Goal: Use online tool/utility: Use online tool/utility

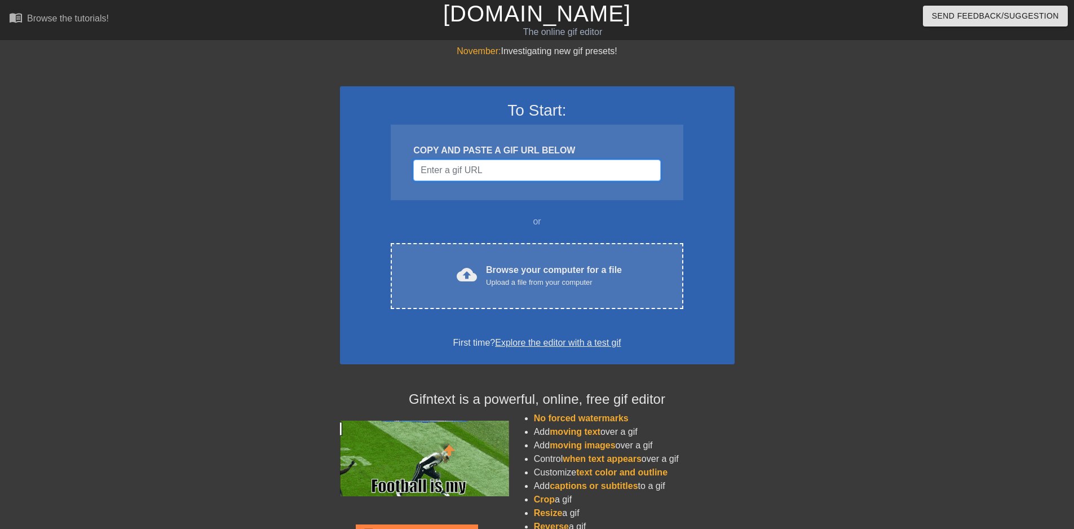
click at [436, 165] on input "Username" at bounding box center [536, 170] width 247 height 21
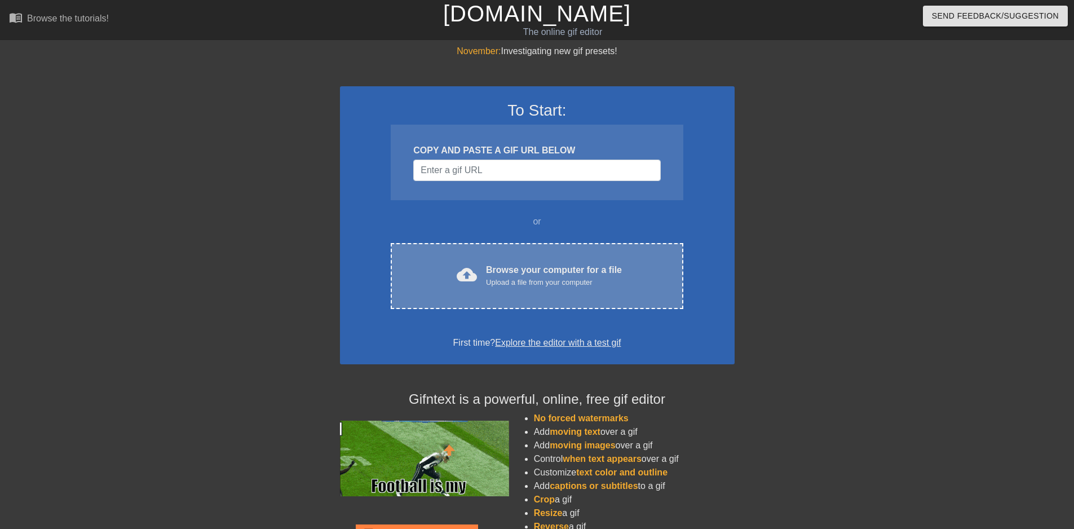
click at [598, 291] on div "cloud_upload Browse your computer for a file Upload a file from your computer C…" at bounding box center [537, 276] width 292 height 66
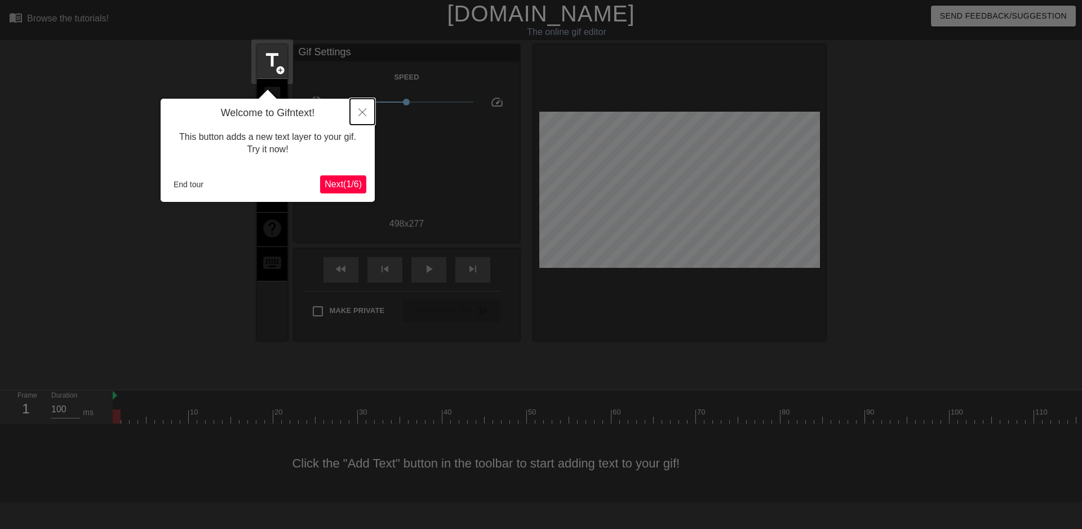
click at [365, 110] on icon "Close" at bounding box center [363, 112] width 8 height 8
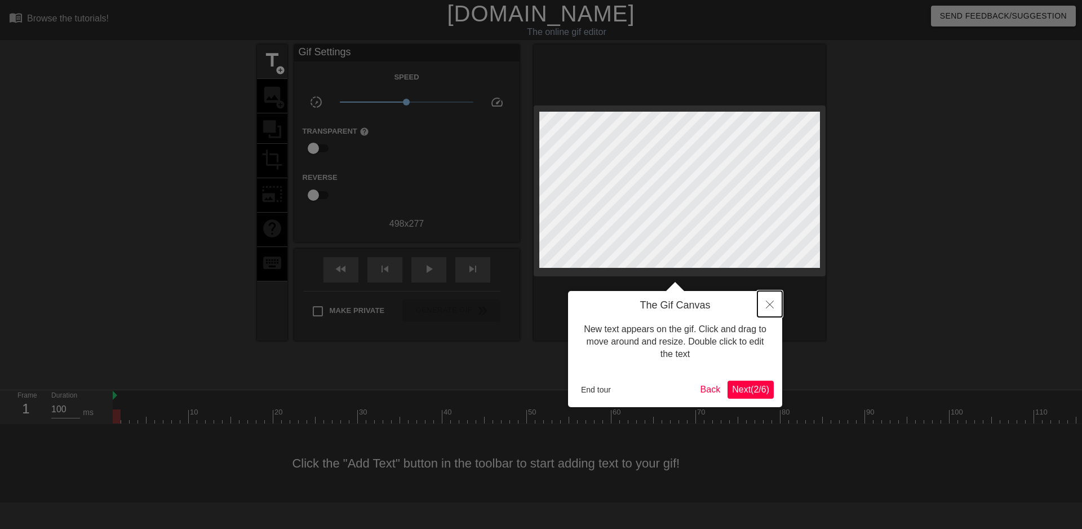
click at [773, 303] on icon "Close" at bounding box center [770, 304] width 8 height 8
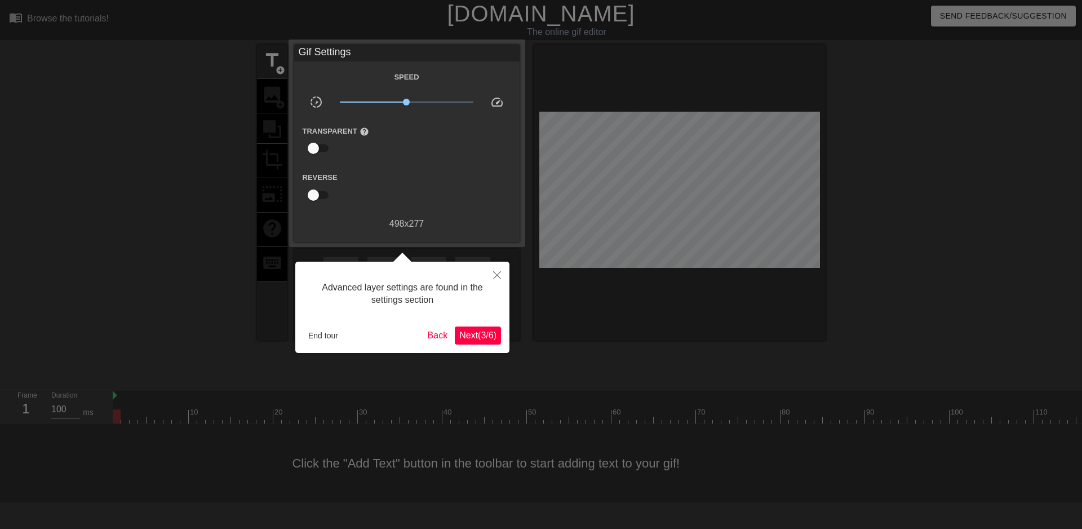
click at [476, 335] on span "Next ( 3 / 6 )" at bounding box center [477, 335] width 37 height 10
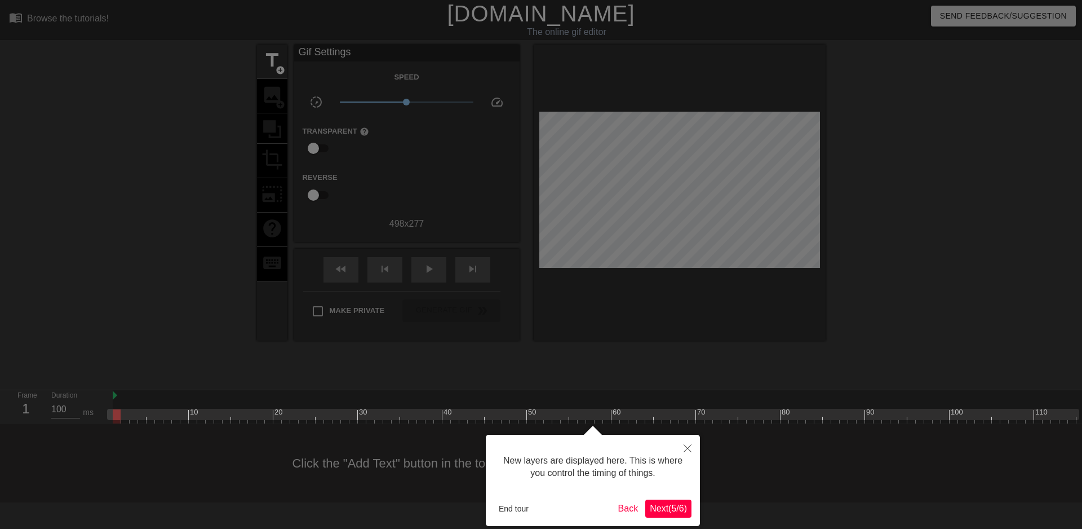
scroll to position [10, 0]
click at [684, 505] on span "Next ( 5 / 6 )" at bounding box center [668, 508] width 37 height 10
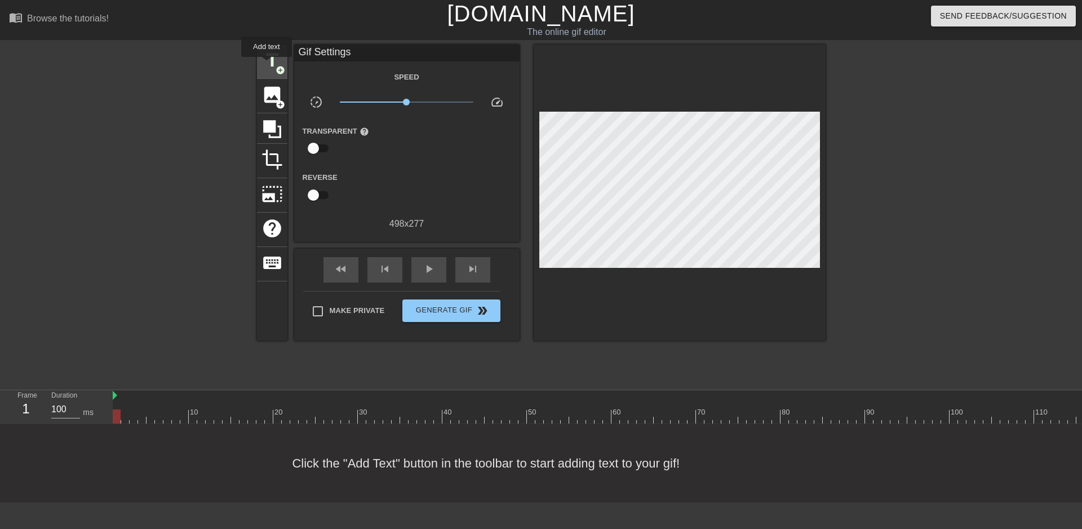
click at [267, 65] on span "title" at bounding box center [272, 60] width 21 height 21
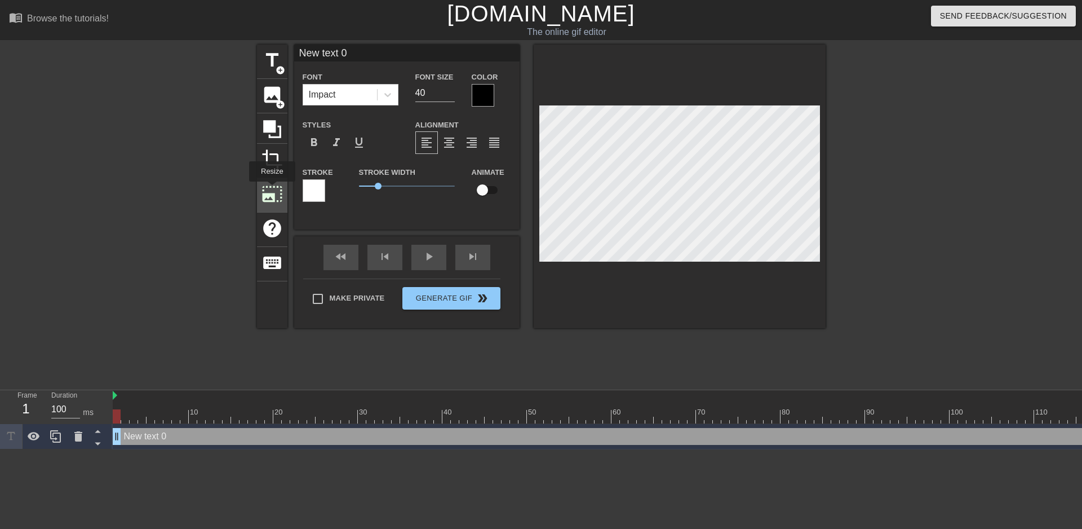
click at [271, 189] on span "photo_size_select_large" at bounding box center [272, 193] width 21 height 21
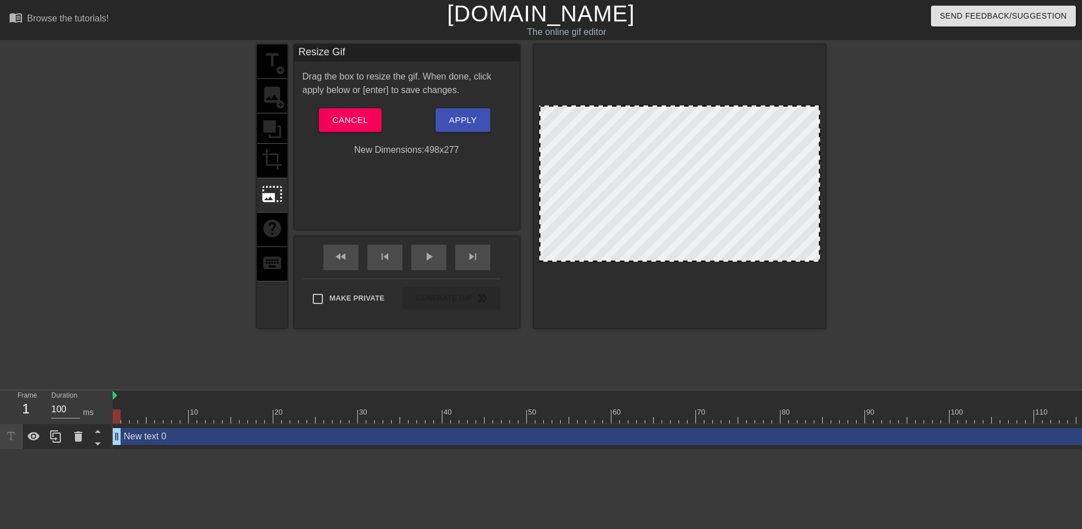
drag, startPoint x: 818, startPoint y: 107, endPoint x: 827, endPoint y: 57, distance: 49.8
click at [827, 57] on div "title add_circle image add_circle crop photo_size_select_large help keyboard Re…" at bounding box center [541, 214] width 1082 height 338
click at [269, 196] on span "photo_size_select_large" at bounding box center [272, 193] width 21 height 21
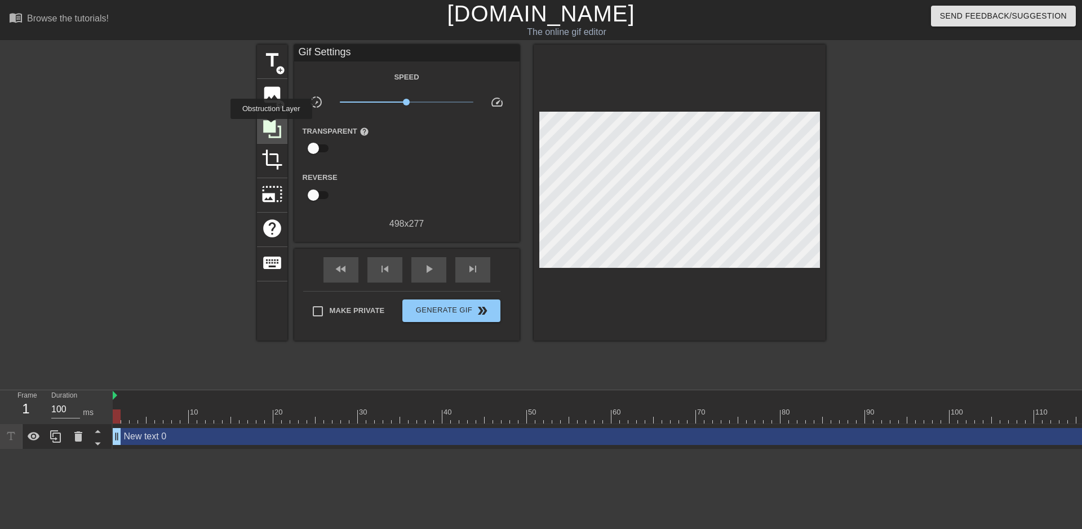
click at [271, 127] on icon at bounding box center [272, 129] width 18 height 18
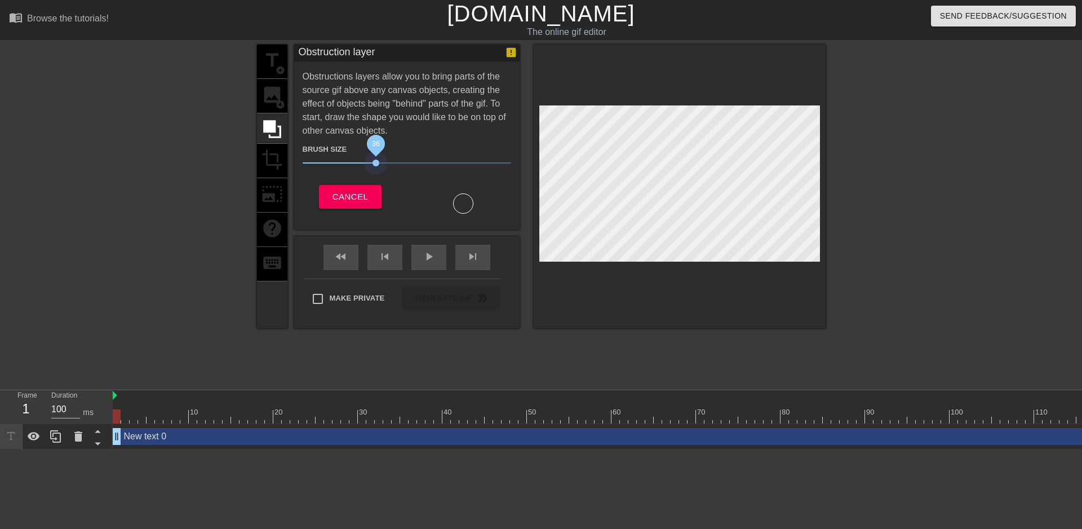
drag, startPoint x: 369, startPoint y: 162, endPoint x: 395, endPoint y: 159, distance: 25.6
click at [380, 161] on span "36" at bounding box center [407, 163] width 209 height 14
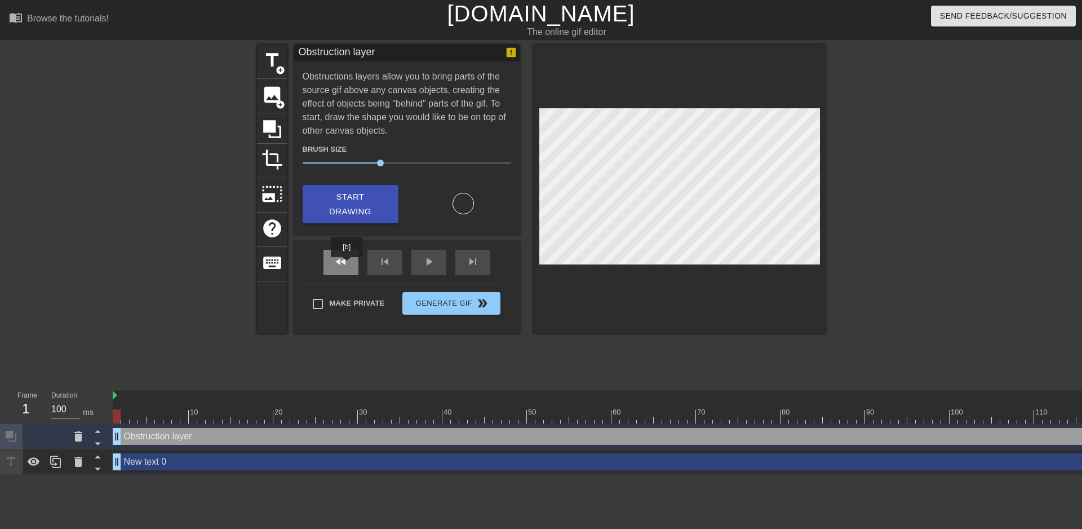
click at [347, 265] on span "fast_rewind" at bounding box center [341, 262] width 14 height 14
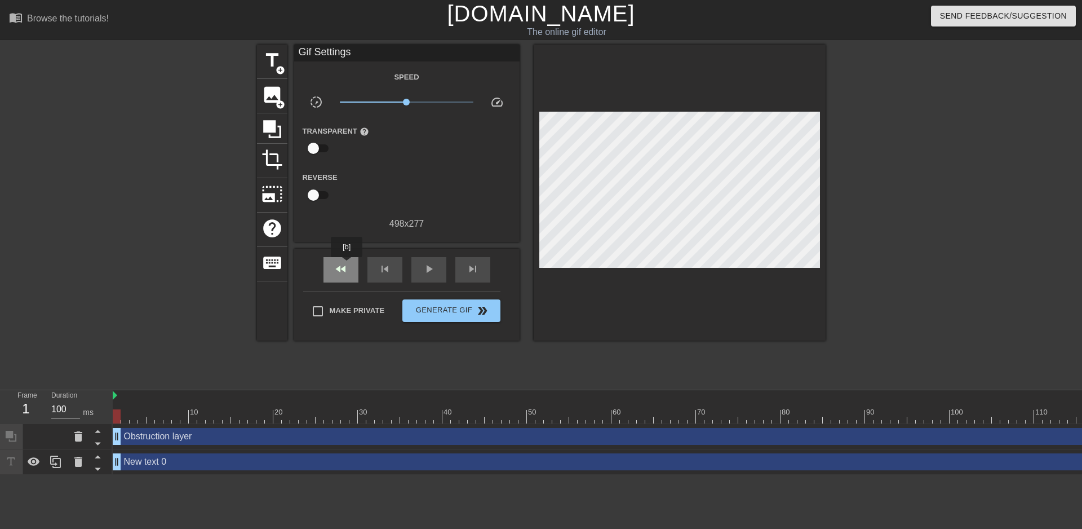
click at [347, 265] on span "fast_rewind" at bounding box center [341, 269] width 14 height 14
click at [271, 155] on span "crop" at bounding box center [272, 159] width 21 height 21
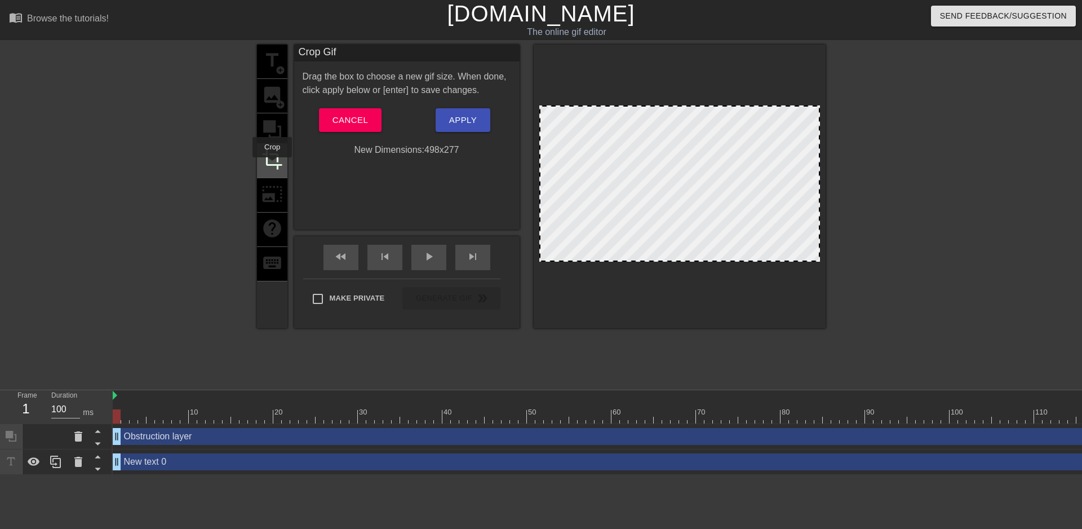
click at [272, 165] on span "crop" at bounding box center [272, 159] width 21 height 21
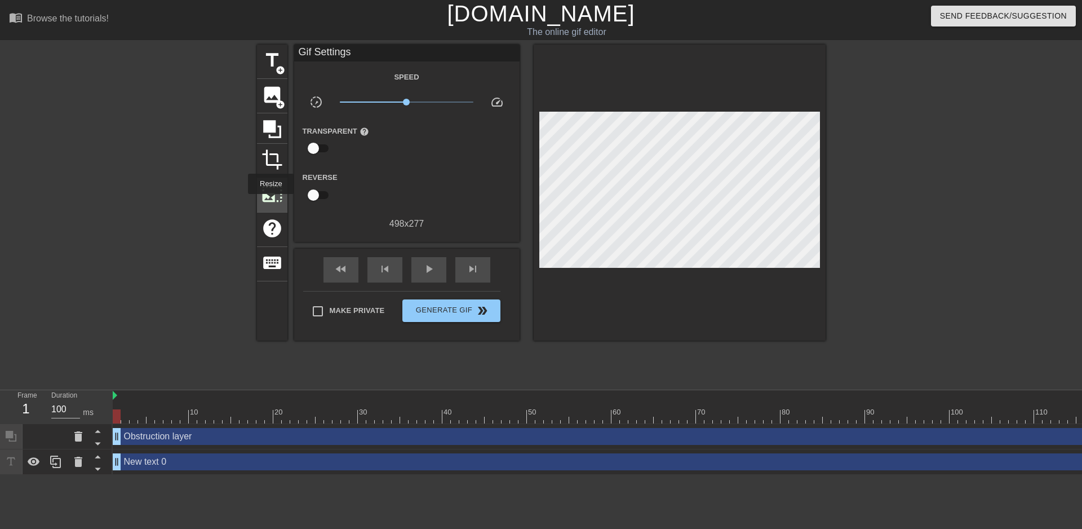
click at [270, 202] on span "photo_size_select_large" at bounding box center [272, 193] width 21 height 21
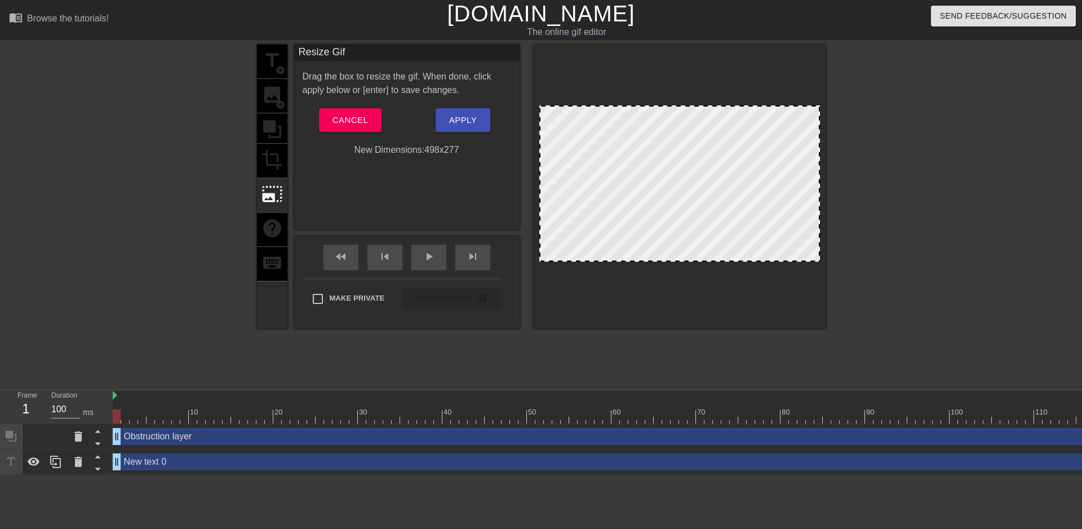
drag, startPoint x: 547, startPoint y: 103, endPoint x: 548, endPoint y: 129, distance: 26.5
click at [548, 129] on div at bounding box center [680, 187] width 292 height 284
drag, startPoint x: 629, startPoint y: 181, endPoint x: 725, endPoint y: 229, distance: 107.6
click at [722, 228] on div at bounding box center [679, 183] width 281 height 156
drag, startPoint x: 764, startPoint y: 242, endPoint x: 809, endPoint y: 255, distance: 47.3
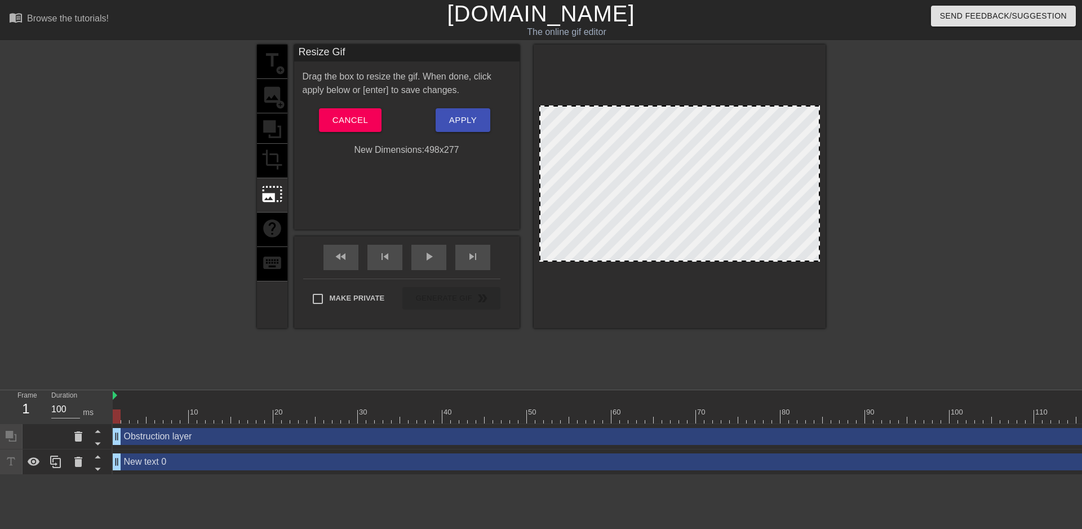
click at [765, 244] on div at bounding box center [679, 183] width 281 height 156
drag, startPoint x: 818, startPoint y: 258, endPoint x: 812, endPoint y: 255, distance: 6.1
click at [821, 268] on div at bounding box center [680, 187] width 292 height 284
drag, startPoint x: 814, startPoint y: 255, endPoint x: 814, endPoint y: 284, distance: 28.7
click at [818, 285] on div at bounding box center [680, 187] width 292 height 284
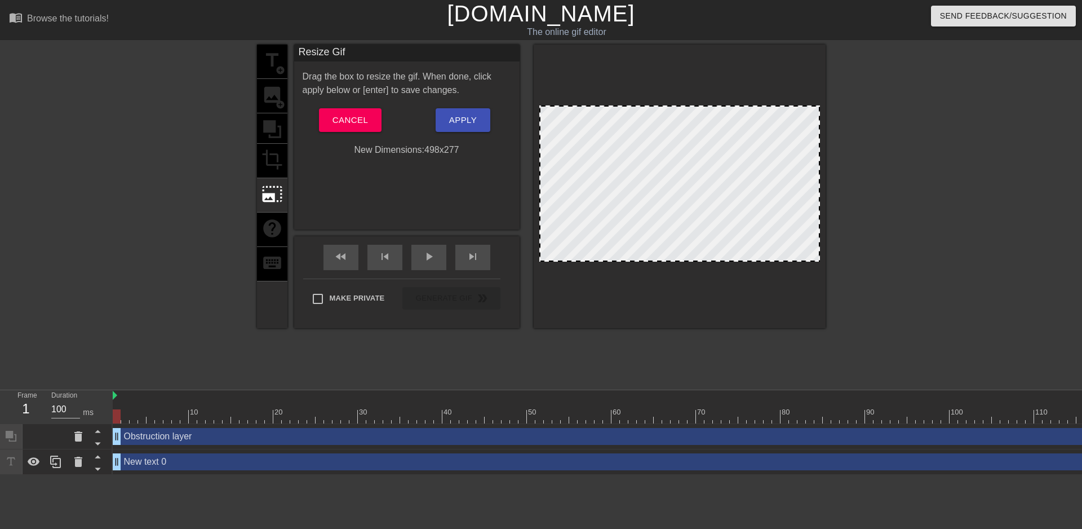
drag, startPoint x: 277, startPoint y: 157, endPoint x: 276, endPoint y: 173, distance: 15.8
click at [277, 157] on div "title add_circle image add_circle crop photo_size_select_large help keyboard" at bounding box center [272, 187] width 30 height 284
click at [272, 200] on span "photo_size_select_large" at bounding box center [272, 193] width 21 height 21
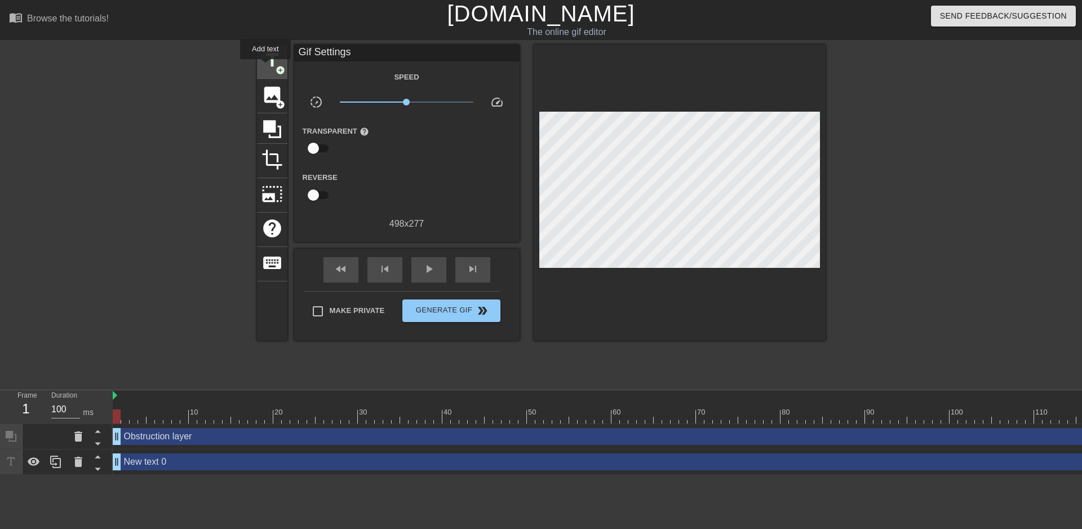
click at [266, 67] on span "title" at bounding box center [272, 60] width 21 height 21
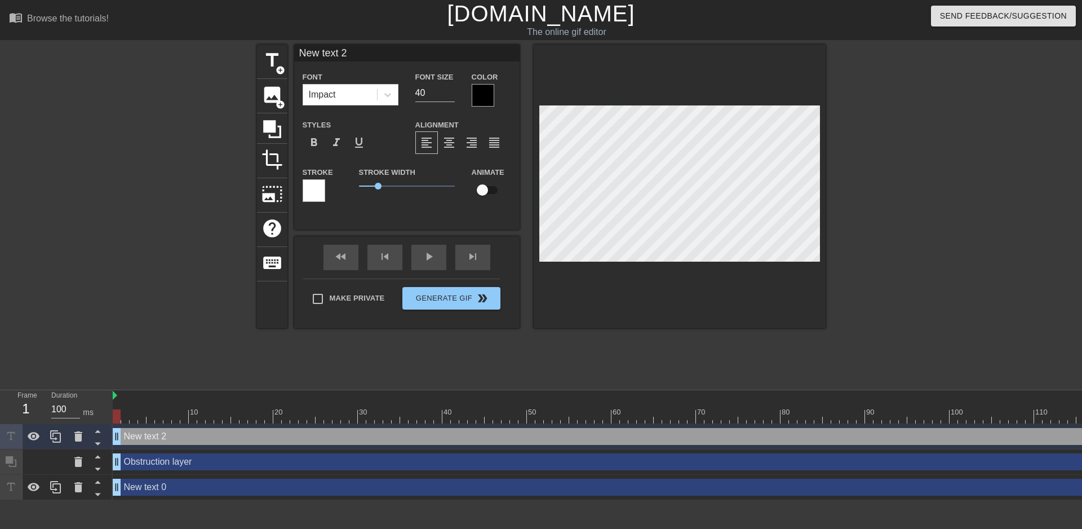
click at [486, 91] on div at bounding box center [483, 95] width 23 height 23
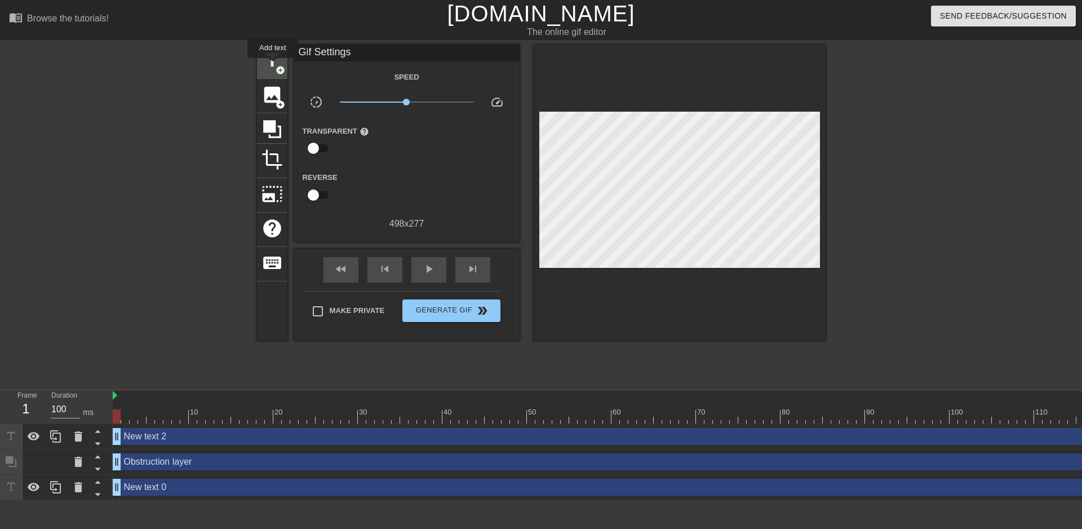
click at [273, 66] on span "title" at bounding box center [272, 60] width 21 height 21
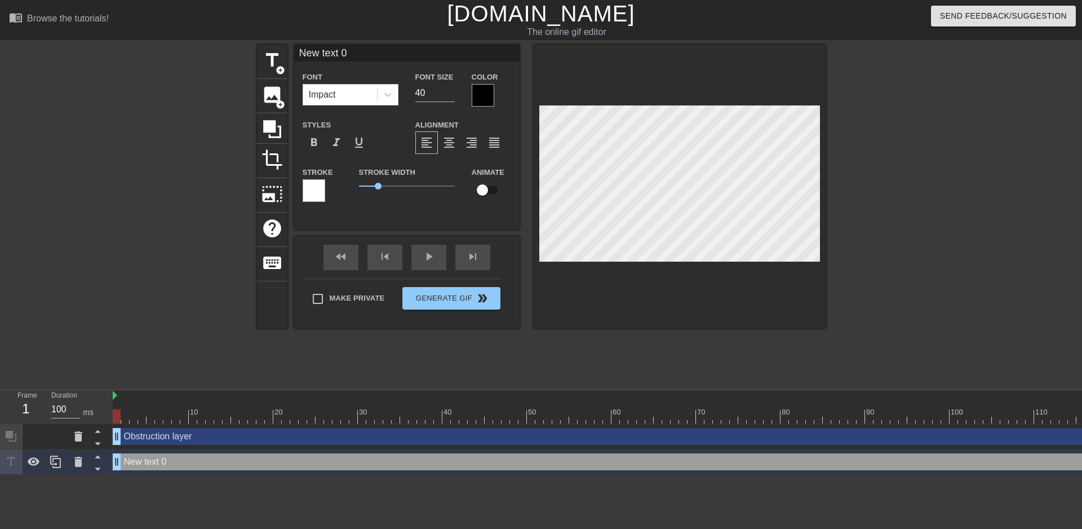
scroll to position [2, 3]
type input "New text"
type textarea "New text"
type input "New text"
type textarea "New text"
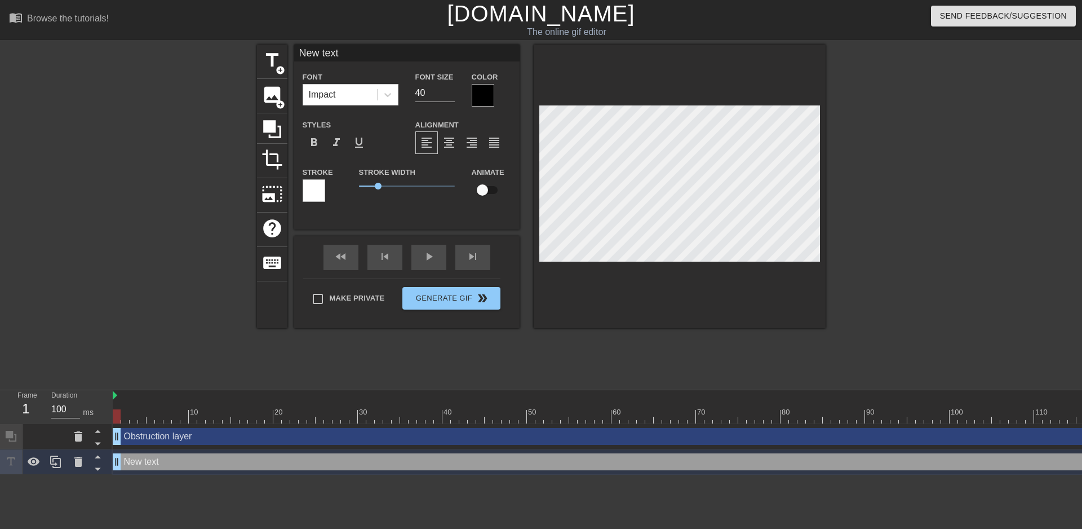
type input "New tex"
type textarea "New tex"
type input "New te"
type textarea "New te"
type input "New t"
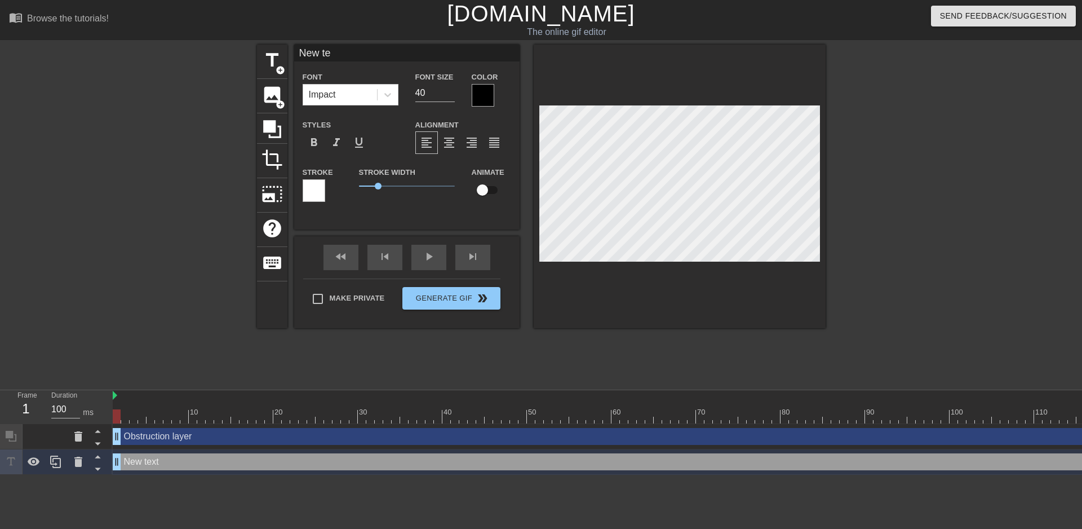
type textarea "New t"
type input "New"
type textarea "New"
type input "New"
type textarea "New"
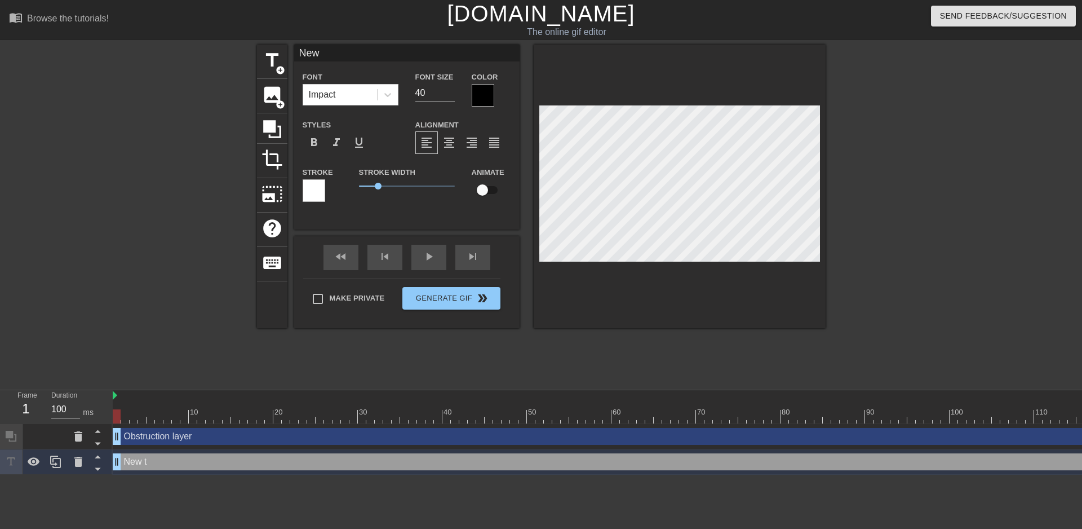
type input "Ne"
type textarea "Ne"
type input "N"
type textarea "N"
type input "E"
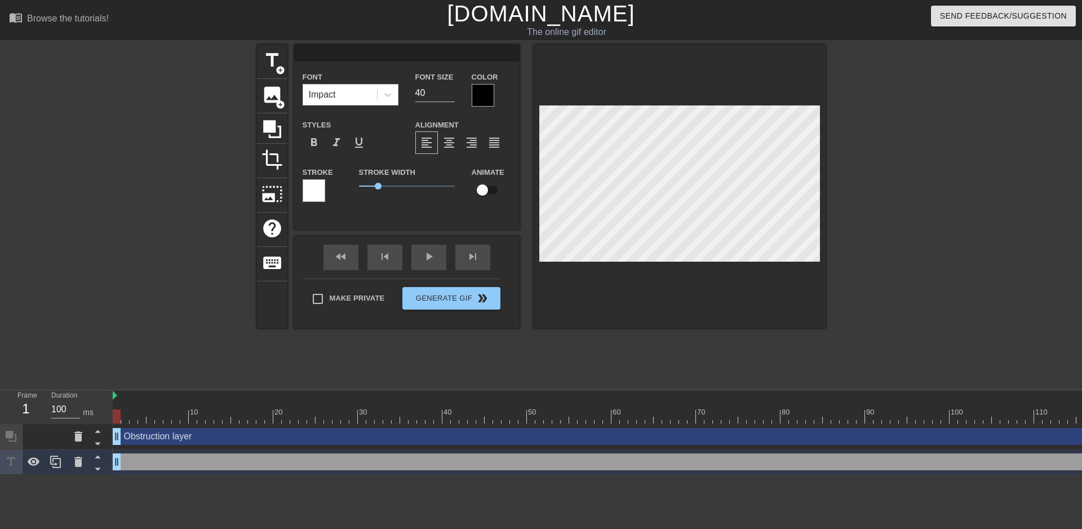
type textarea "E"
type input "EV"
type textarea "EV"
type input "EVE"
type textarea "EVE"
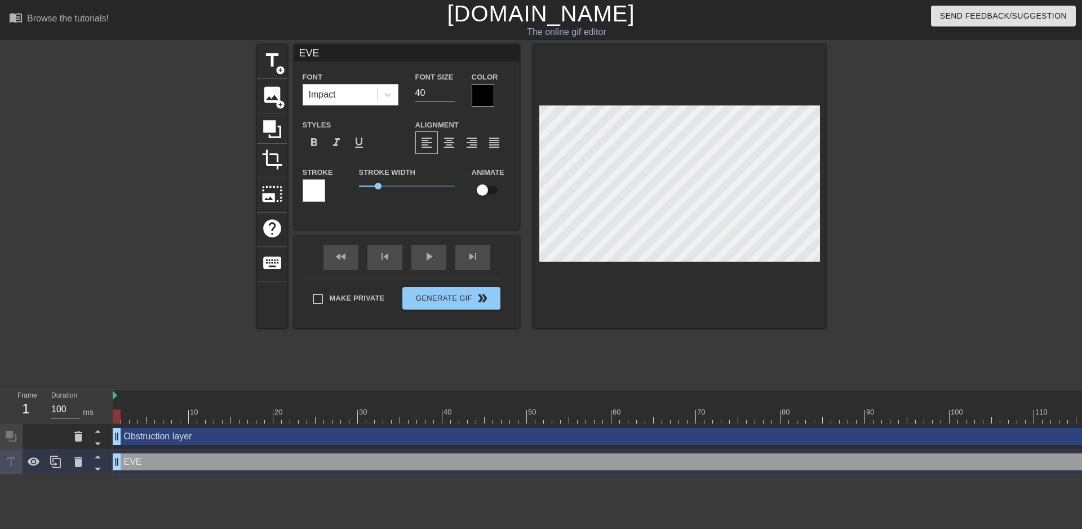
type input "EVEN"
type textarea "EVEN"
type input "EVEN I"
type textarea "EVEN I"
type input "EVEN IF"
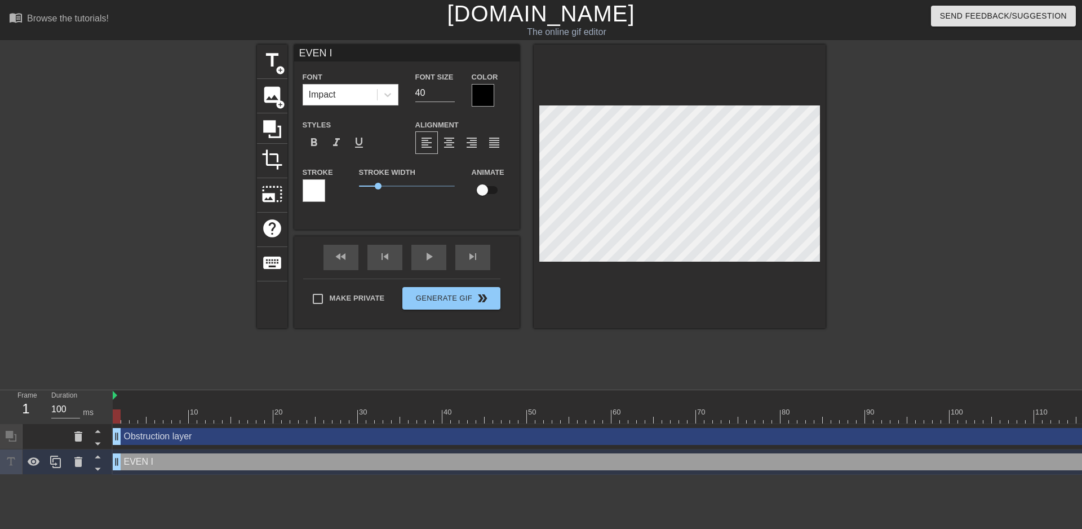
type textarea "EVEN IF"
type input "EVEN IF"
type textarea "EVEN IF"
type input "EVEN IF"
type textarea "EVEN IF"
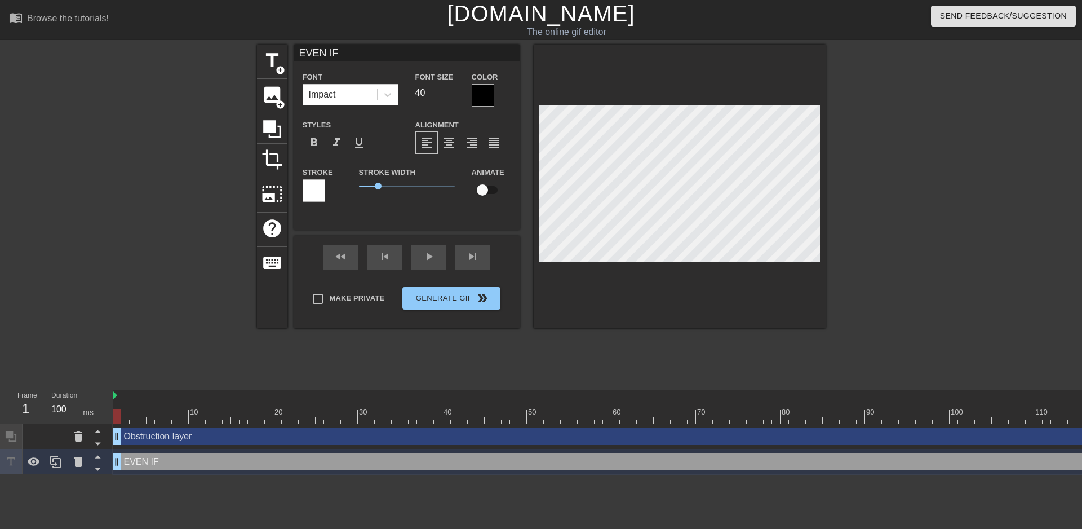
type input "EVEN I"
type textarea "EVEN I"
type input "EVEN"
type textarea "EVEN"
type input "EVEN"
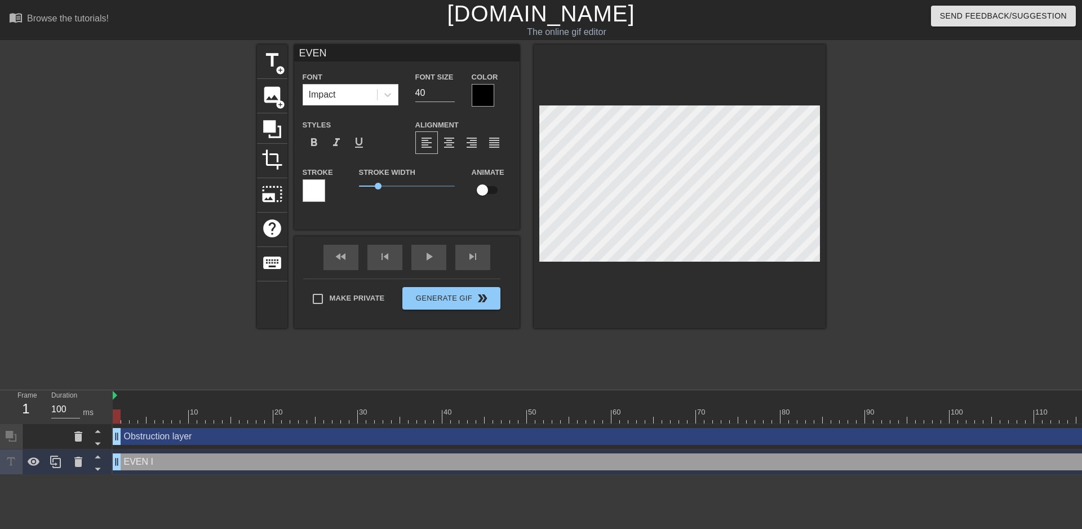
type textarea "EVEN"
type input "EVE"
type textarea "EVE"
type input "EV"
type textarea "EV"
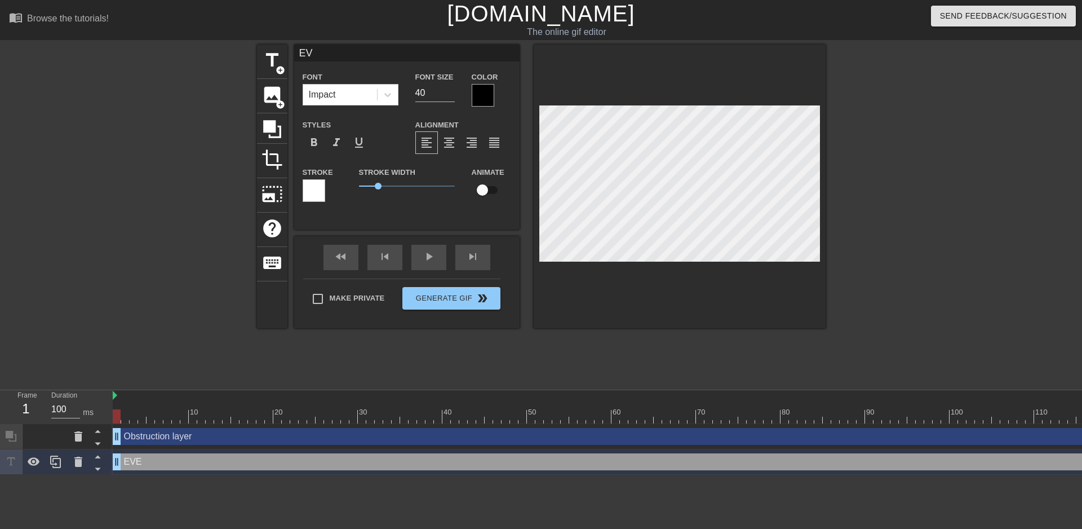
type input "E"
type textarea "E"
type input "Ev"
type textarea "Ev"
type input "Eve"
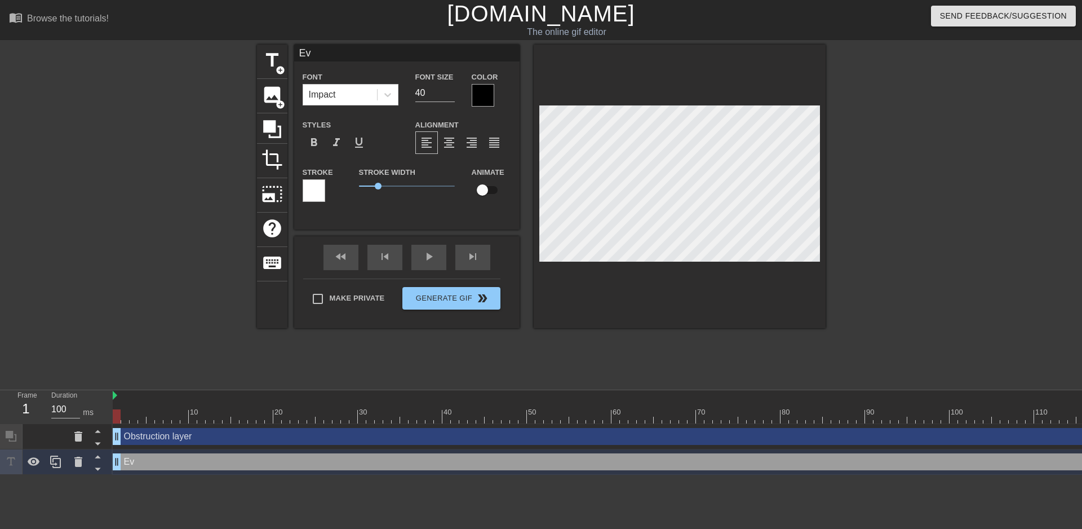
type textarea "Eve"
type input "Even"
type textarea "Even"
type input "Even"
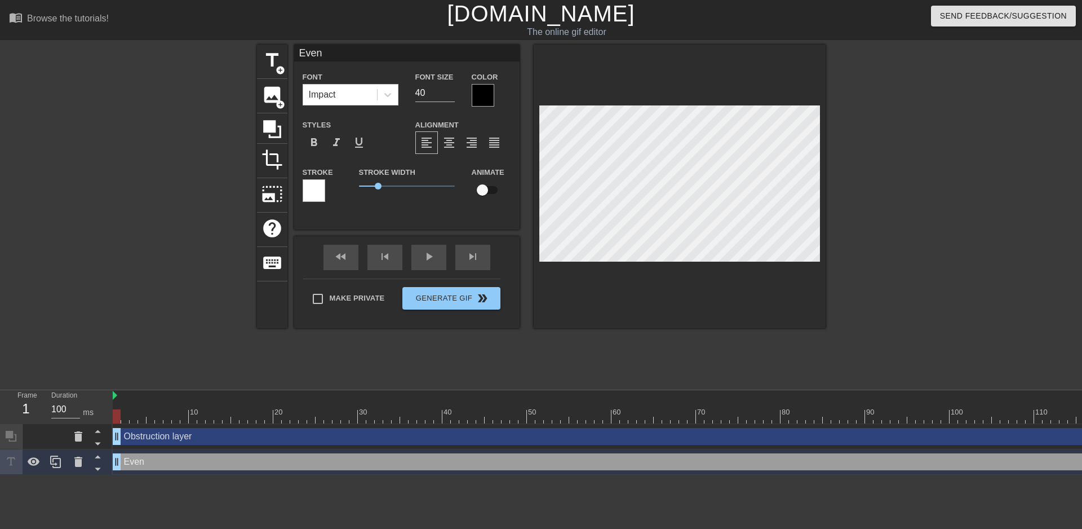
type textarea "Even"
type input "Even I"
type textarea "Even I"
type input "Even If"
type textarea "Even If"
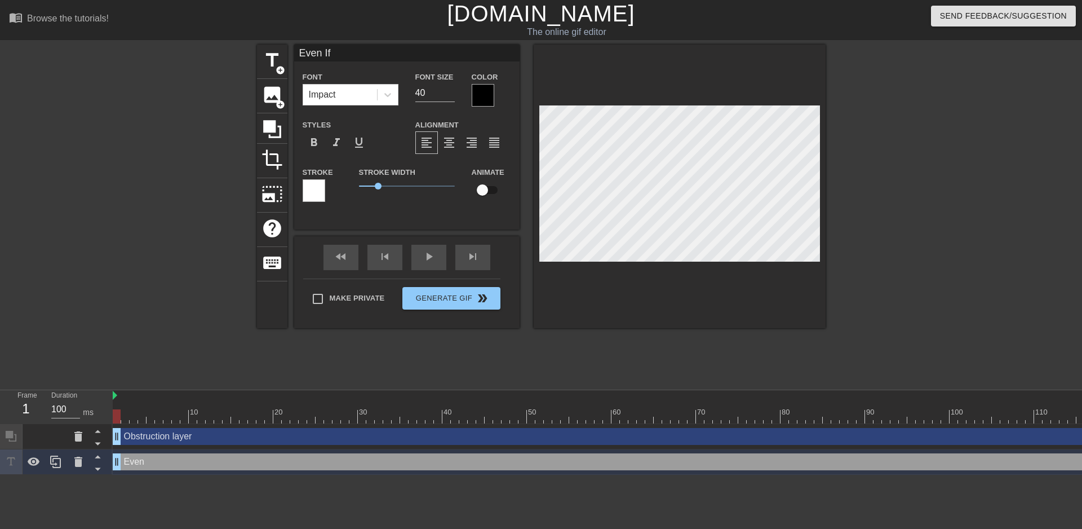
type input "Even If"
type textarea "Even If"
type input "Even If Y"
type textarea "Even If Y"
type input "Even If Yo"
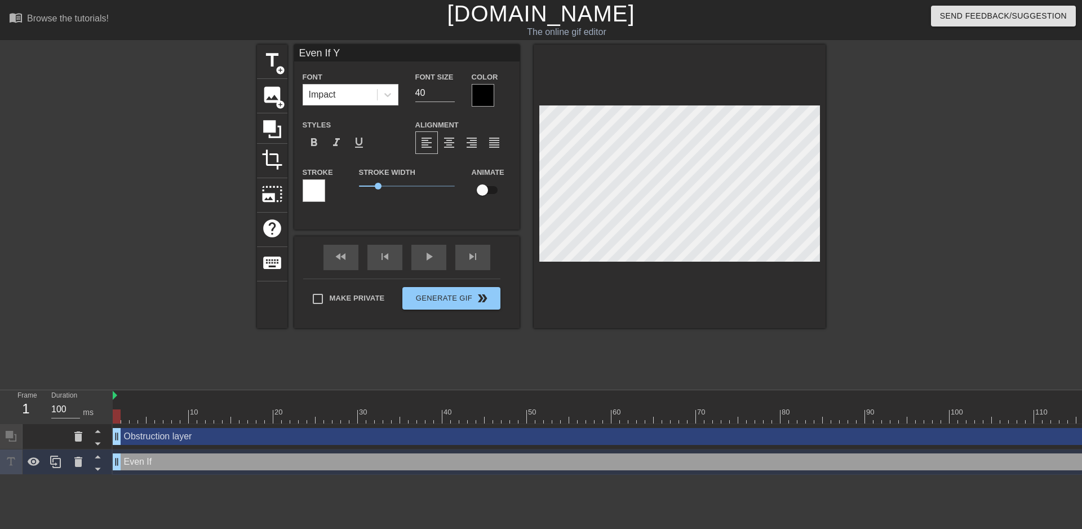
type textarea "Even If Yo"
type input "Even If You"
type textarea "Even If You"
type input "Even If You"
type textarea "Even If You"
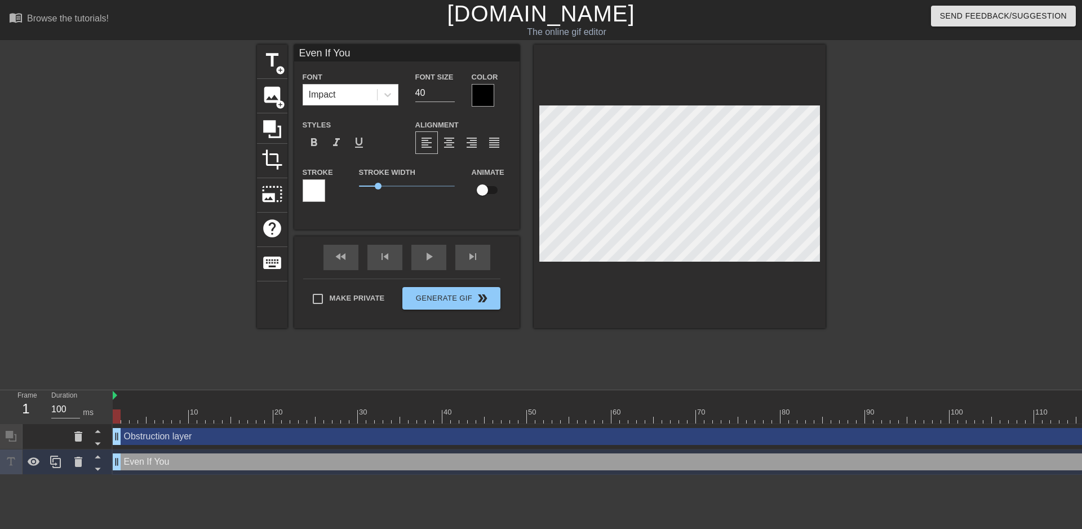
type input "Even If You A"
type textarea "Even If You A"
type input "Even If You Ar"
type textarea "Even If You Ar"
type input "Even If You Are"
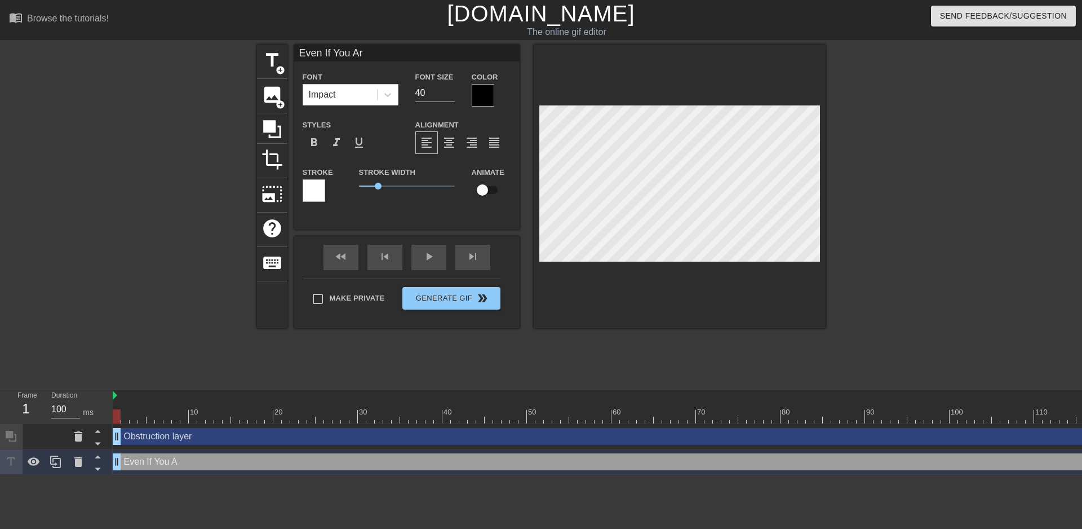
type textarea "Even If You Are"
type input "Even If You Are"
type textarea "Even If You Are"
type input "Even If You Are"
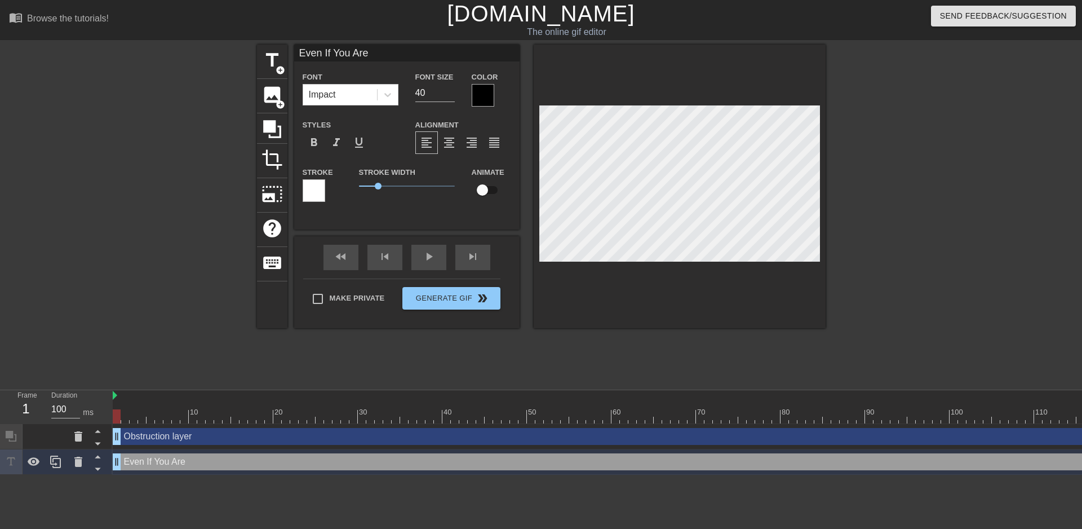
type textarea "Even If You Are"
type input "Even If You Ar"
type textarea "Even If You Ar"
type input "Even If You A"
type textarea "Even If You A"
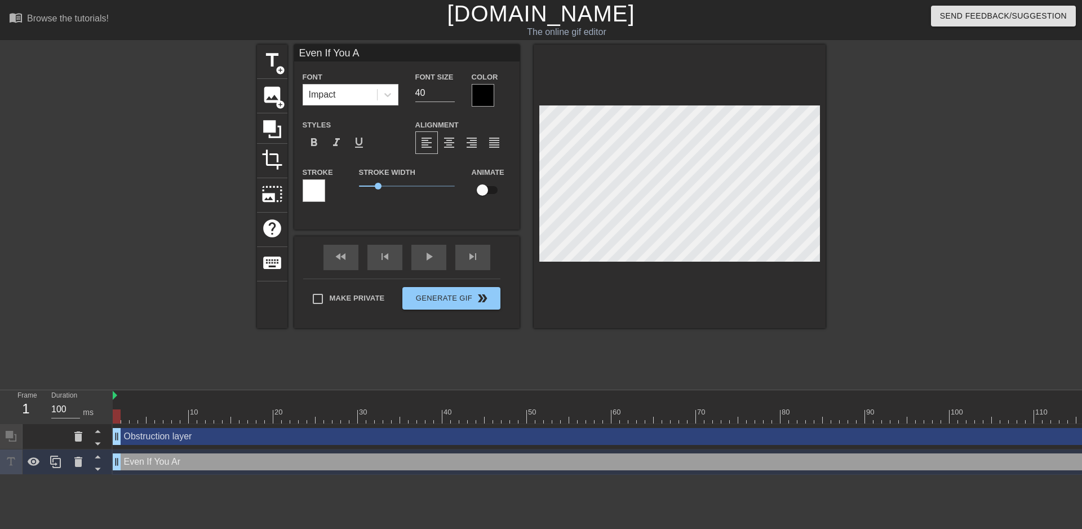
type input "Even If You"
type textarea "Even If You"
type input "Even If You"
type textarea "Even If You"
type input "Even If Yo"
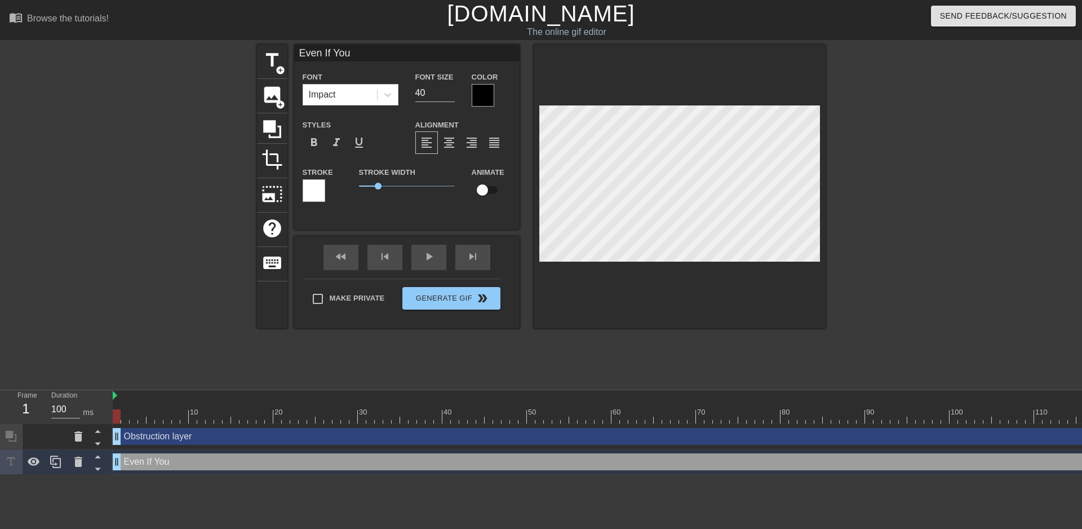
type textarea "Even If Yo"
type input "Even If Y"
type textarea "Even If Y"
type input "Even If"
type textarea "Even If"
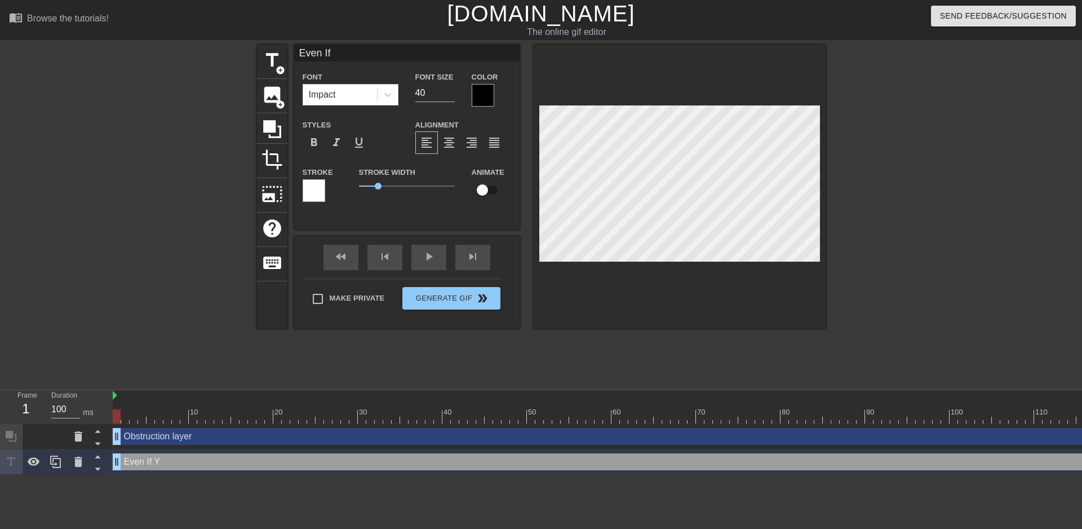
scroll to position [2, 3]
type input "Even If Y"
type textarea "Even If Y"
type input "Even If Yo"
type textarea "Even If Yo"
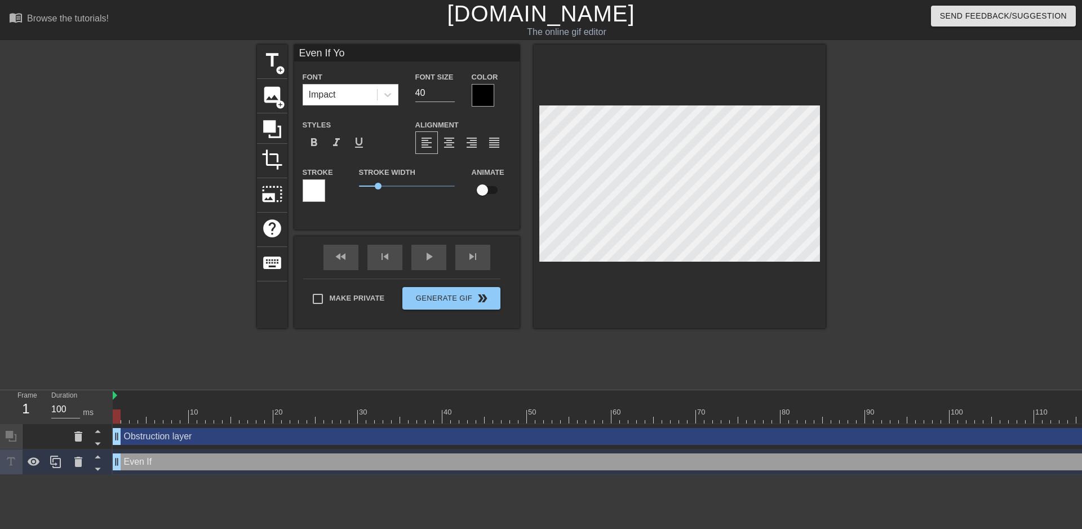
type input "Even If You"
type textarea "Even If You"
type input "Even If You"
type textarea "Even If You"
type input "Even If You A"
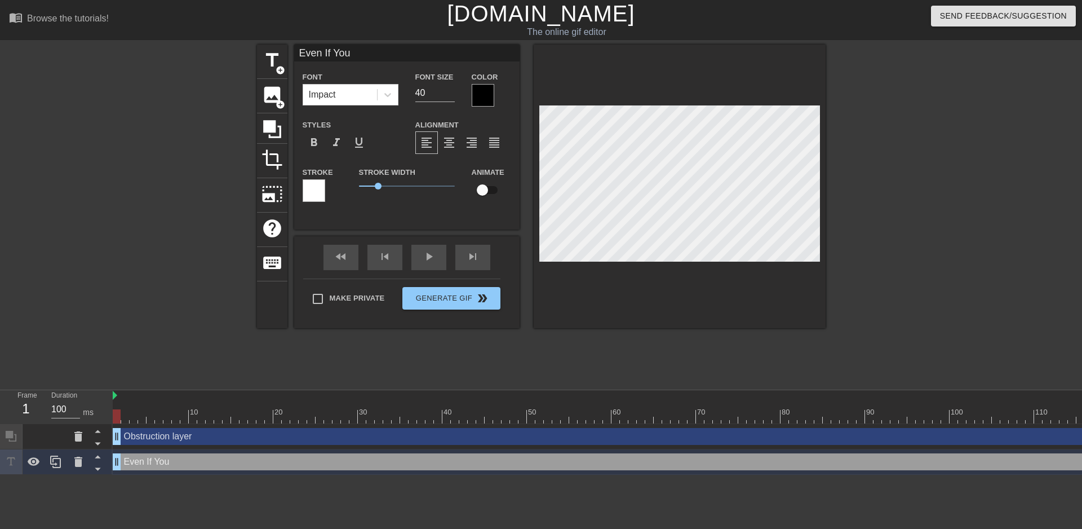
type textarea "Even If You A"
type input "Even If You Ar"
type textarea "Even If You Ar"
type input "Even If You Are"
type textarea "Even If You Are"
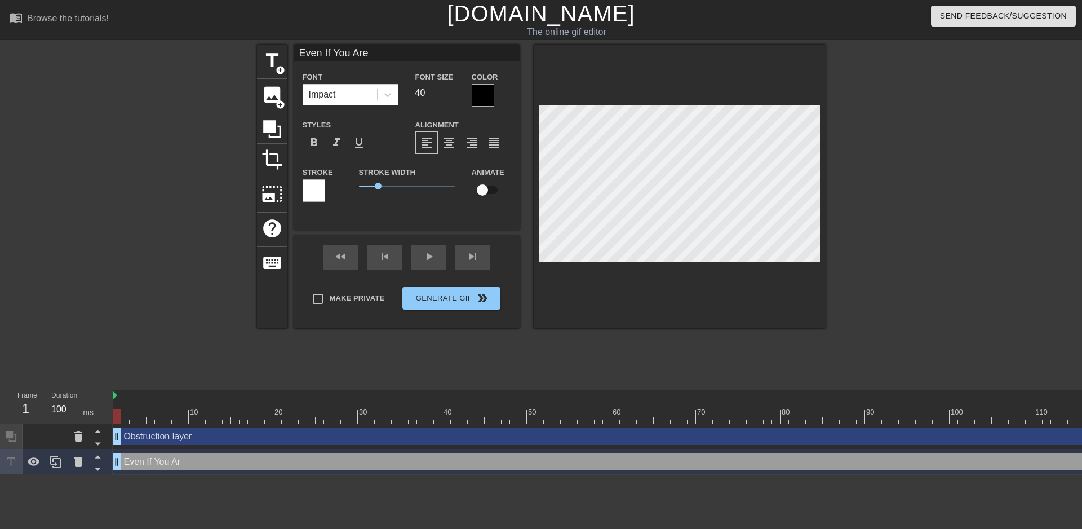
type input "Even If You Are"
type textarea "Even If You Are"
type input "Even If You Are A"
type textarea "Even If You Are A"
type input "Even If You Are At"
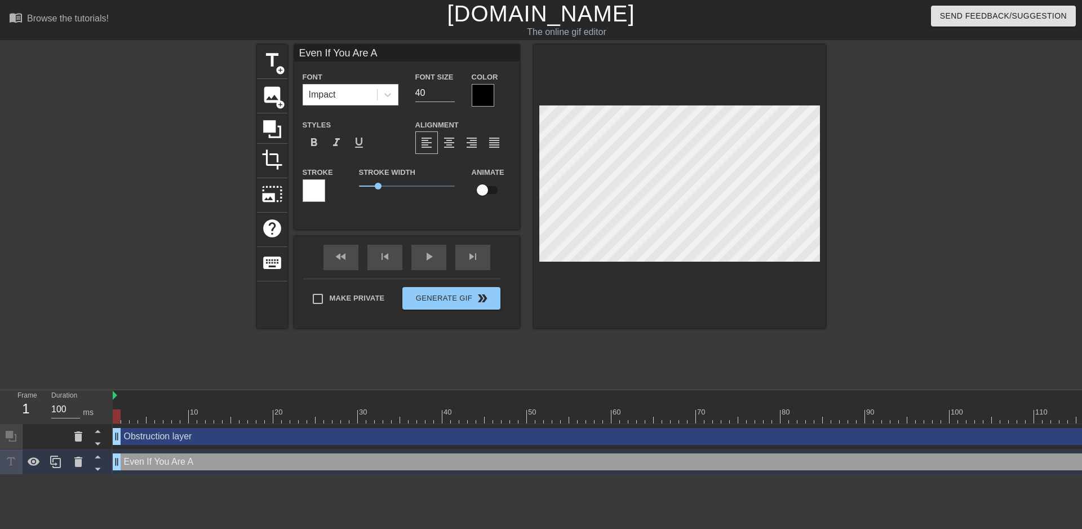
type textarea "Even If You Are At"
type input "Even If You Are At"
type textarea "Even If You Are At"
type input "Even If You Are At"
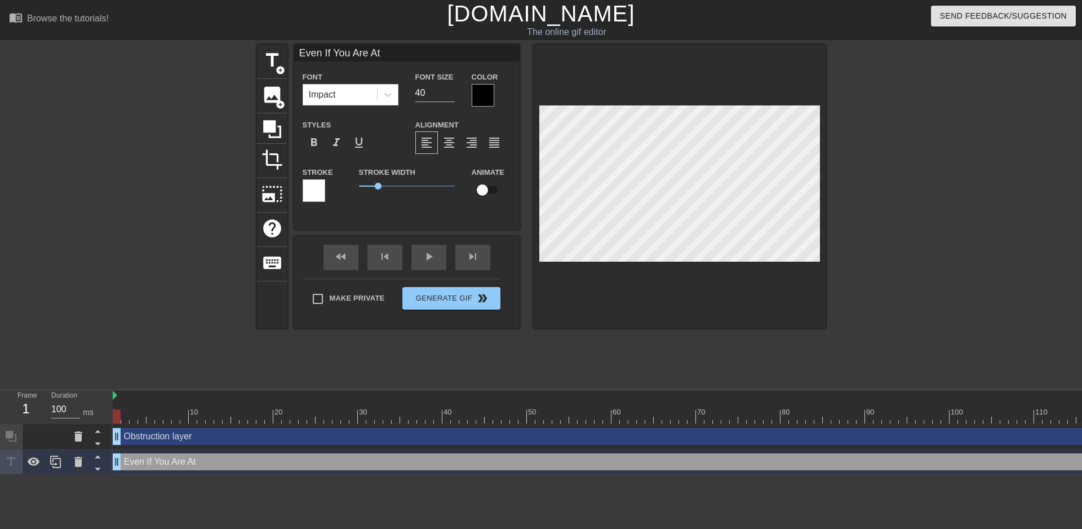
type textarea "Even If You Are At"
type input "Even If You Are A"
type textarea "Even If You Are A"
type input "Even If You Are"
type textarea "Even If You Are"
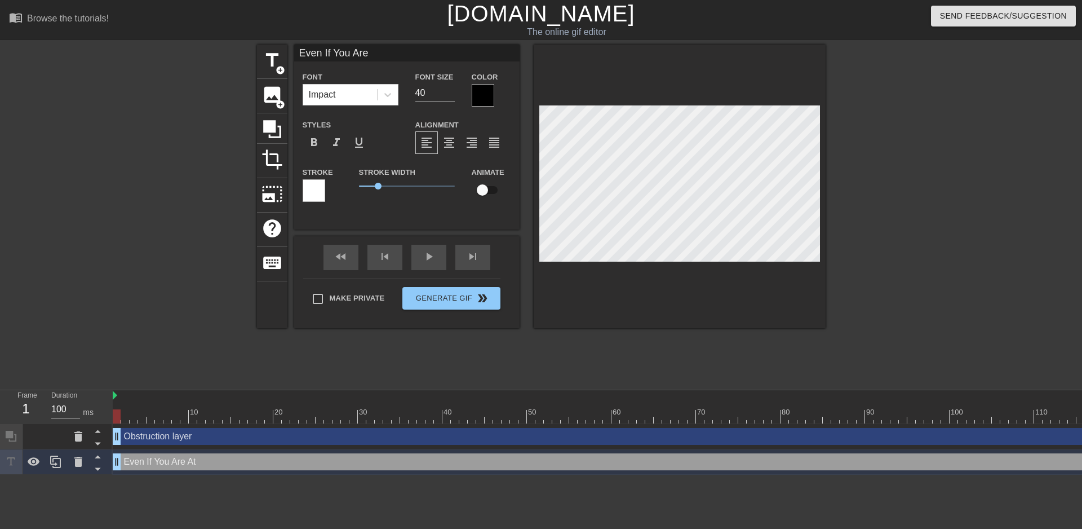
type input "Even If You Are"
type textarea "Even If You Are"
type input "Even If You Ar"
type textarea "Even If You Ar"
type input "Even If You A"
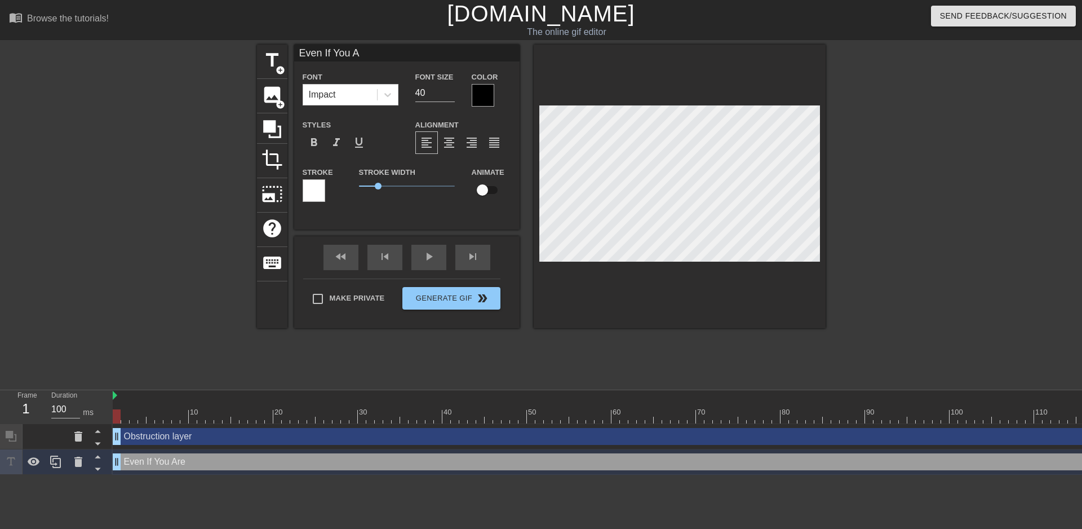
type textarea "Even If You"
type input "Even If You"
type textarea "Even If You"
type input "Even If You'"
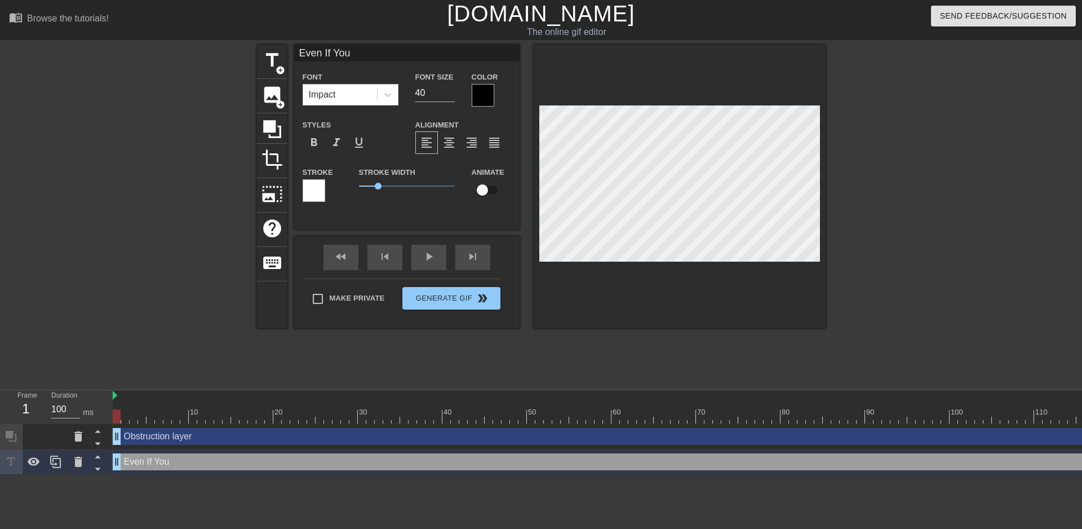
type textarea "Even If You'"
type input "Even If You'r"
type textarea "Even If You'r"
type input "Even If You're"
type textarea "Even If You're"
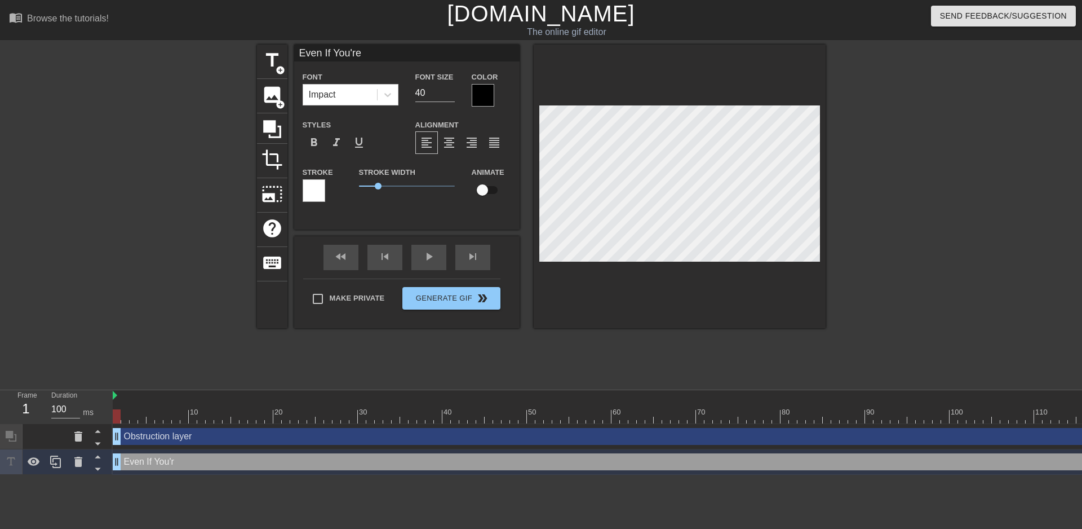
type input "Even If You're"
type textarea "Even If You're"
type input "Even If You're A"
type textarea "Even If You're A"
type input "Even If You're At"
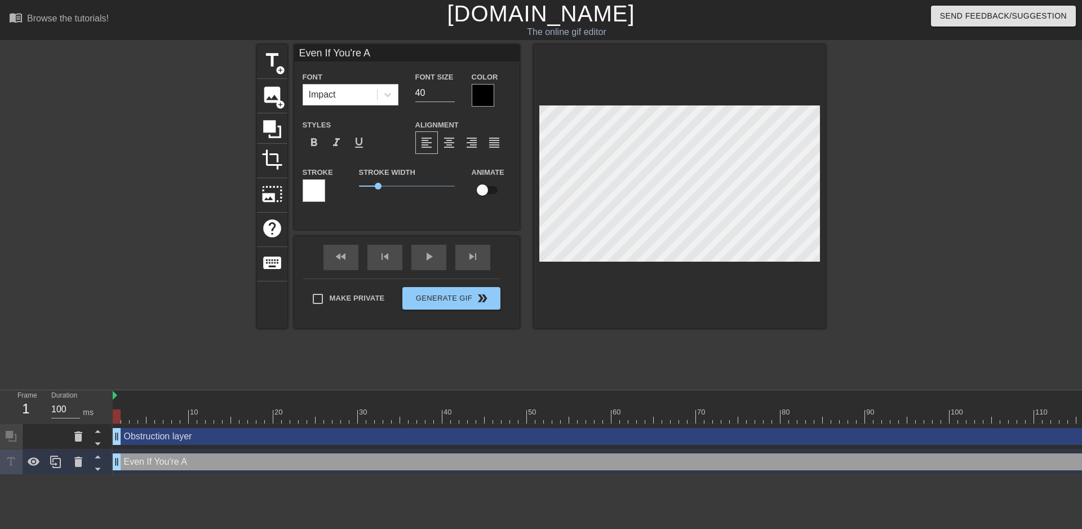
type textarea "Even If You're At"
type input "Even If You're At"
type textarea "Even If You're At"
type input "Even If You're At 1"
type textarea "Even If You're At 1"
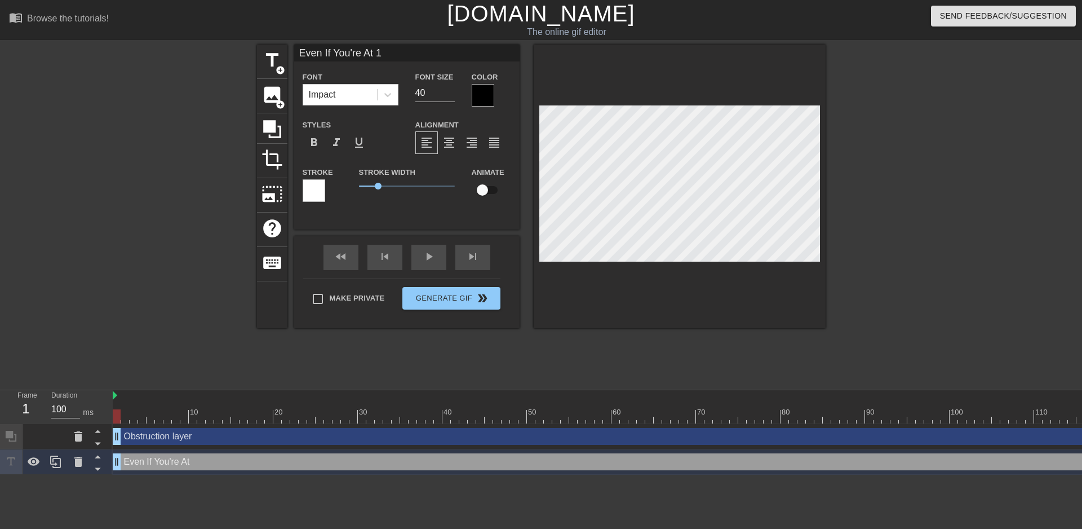
type input "Even If You're At 10"
type textarea "Even If You're At 10"
type input "Even If You're At 10%"
type textarea "Even If You're At 10%"
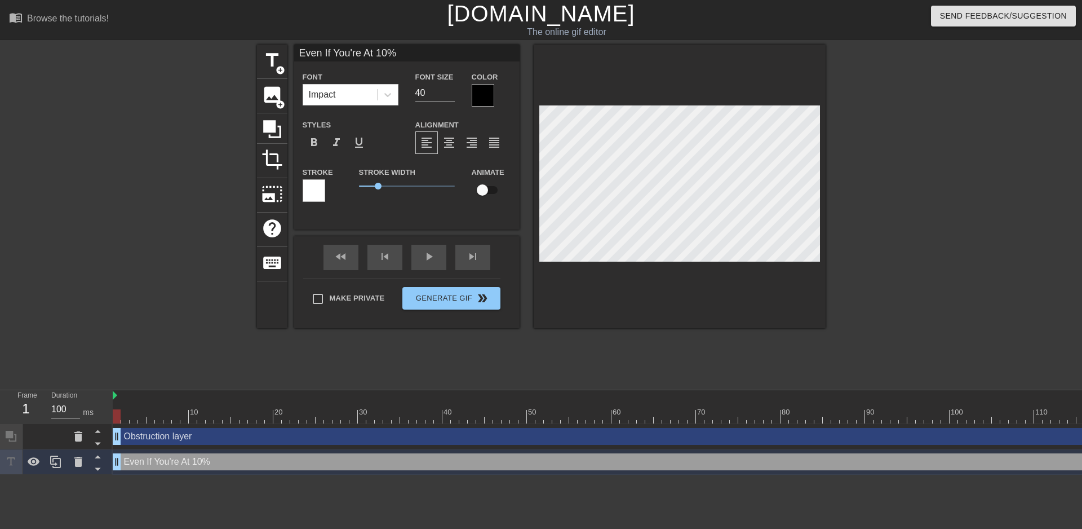
type input "Even If You're At 10%"
type textarea "Even If You're At 10%"
type input "Even If You're At 10% H"
type textarea "Even If You're At 10% H"
type input "Even If You're At 10% HP"
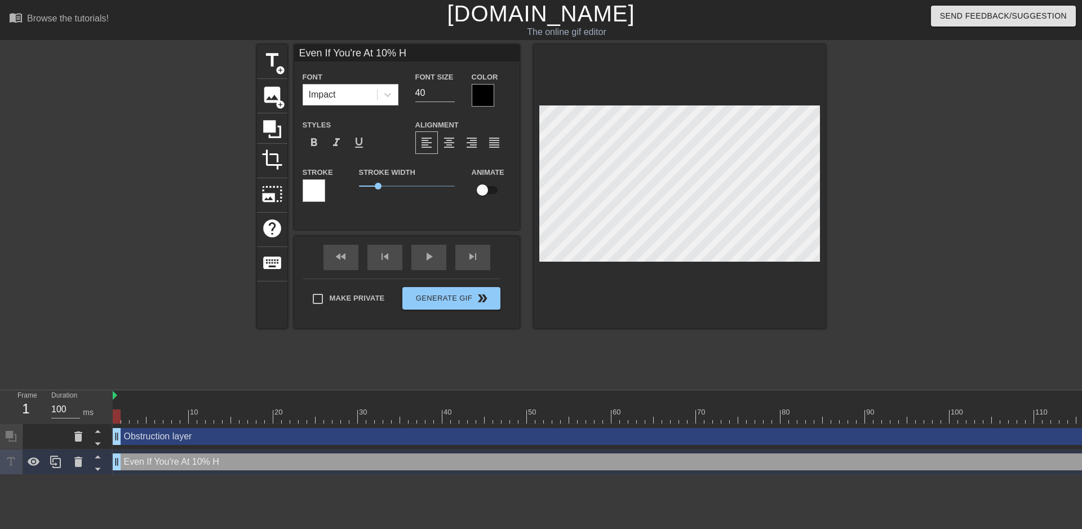
type textarea "Even If You're At 10% HP"
type input "Even If You're At 10% HP"
type textarea "Even If You're At 10% HP"
type input "Even If You're At 10% HP F"
type textarea "Even If You're At 10% HP F"
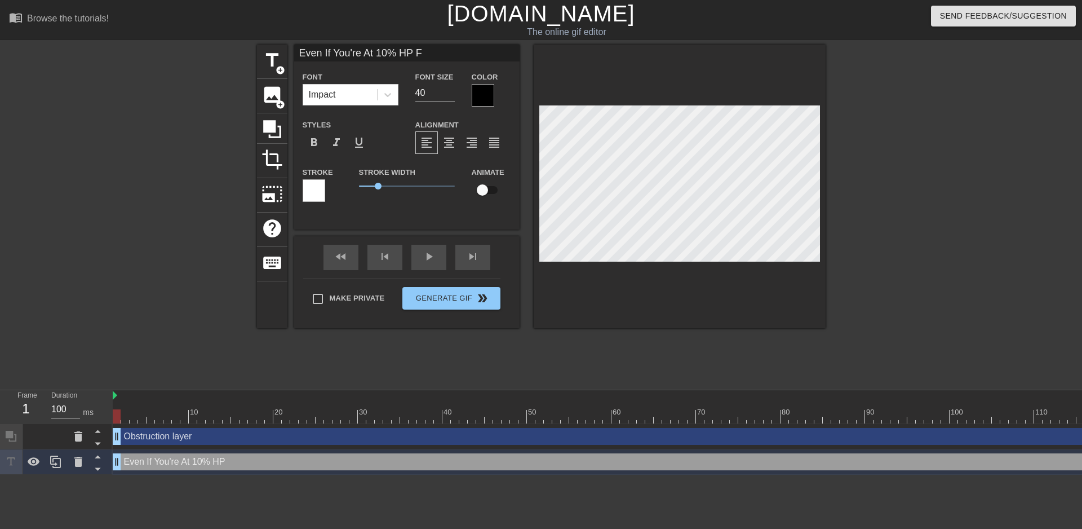
type input "Even If You're At 10% HP Fi"
type textarea "Even If You're At 10% HP Fi"
type input "Even If You're At 10% HP F"
type textarea "Even If You're At 10% HP F"
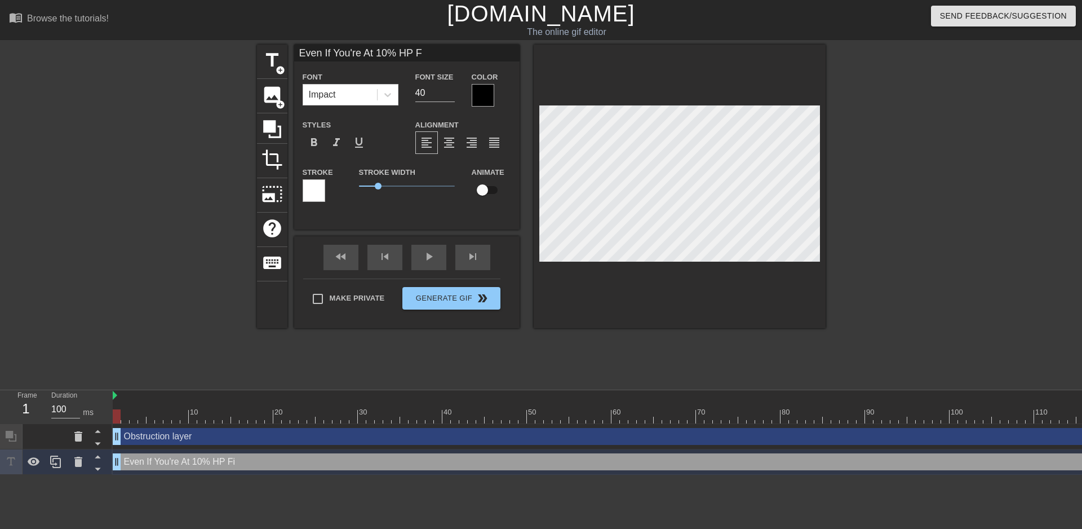
type input "Even If You're At 10% HP"
type textarea "Even If You're At 10% HP"
type input "Even If You're At 10% HP"
type textarea "Even If You're At 10% HP"
type input "Even If You're At 10% H"
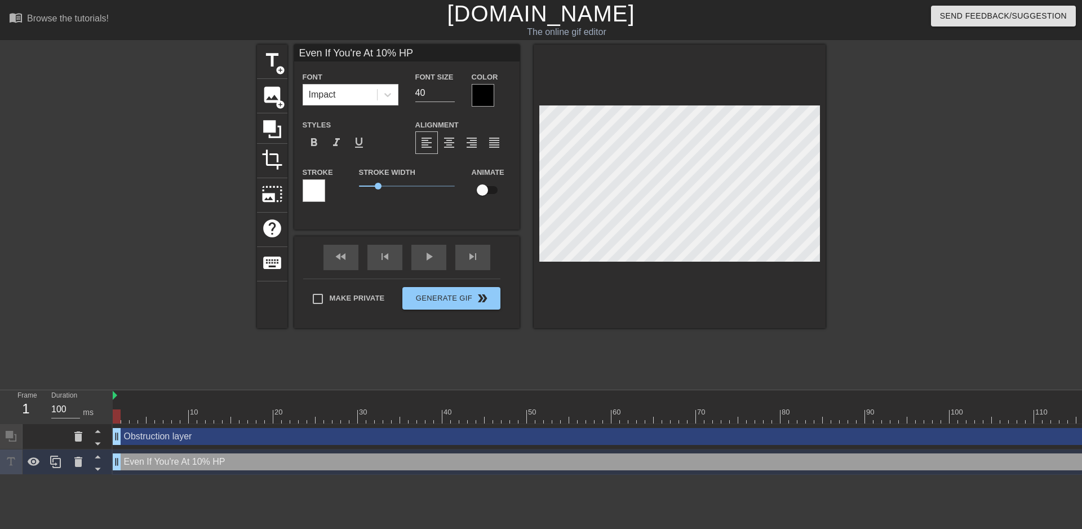
type textarea "Even If You're At 10% H"
type input "Even If You're At 10% Hp"
type textarea "Even If You're At 10% Hp"
type input "Even If You're At 10% Hp"
type textarea "Even If You're At 10% Hp"
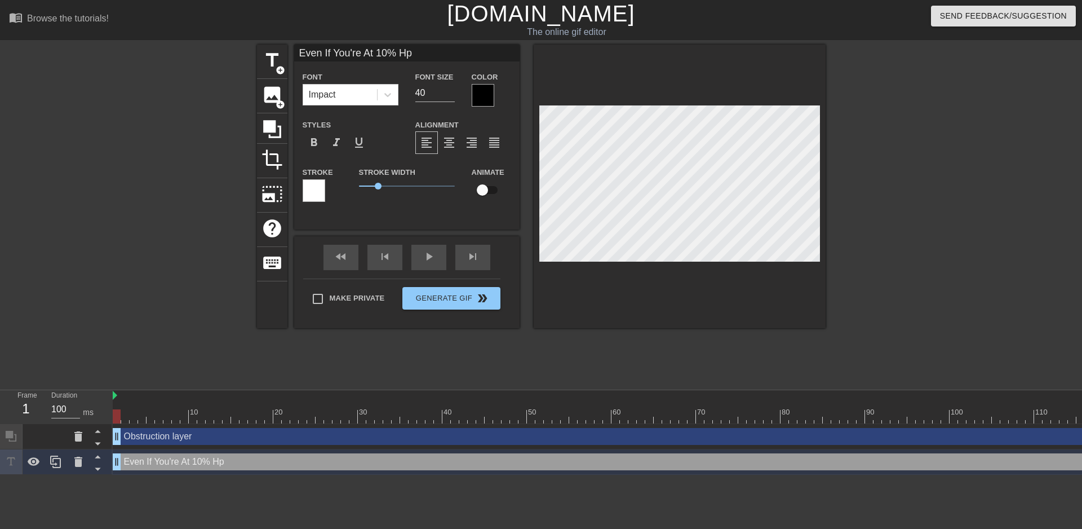
type input "Even If You're At 10% Hp F"
type textarea "Even If You're At 10% Hp F"
type input "Even If You're At 10% Hp Fi"
type textarea "Even If You're At 10% Hp Fi"
type input "Even If You're At 10% Hp Fig"
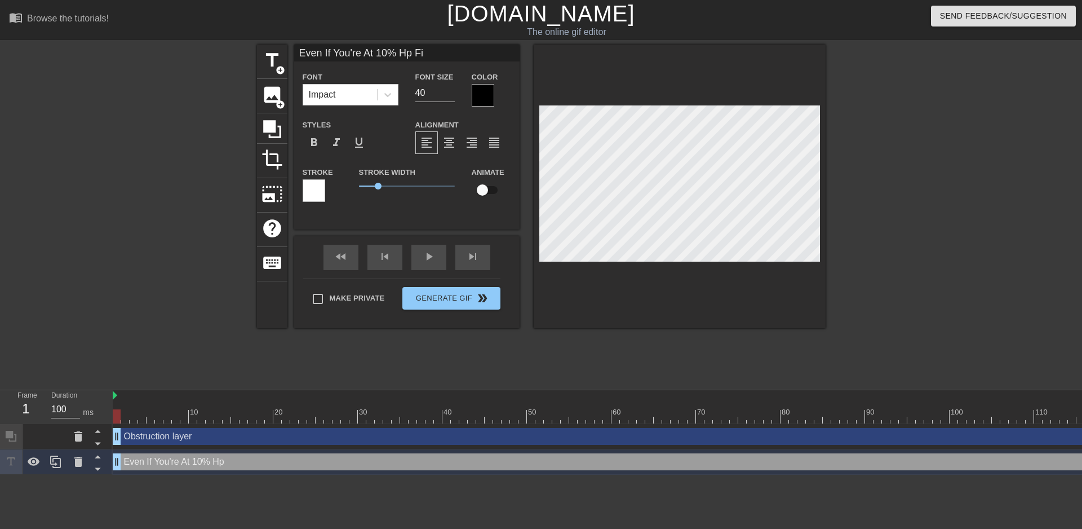
type textarea "Even If You're At 10% Hp Fig"
type input "Even If You're At 10% Hp Figh"
type textarea "Even If You're At 10% Hp Figh"
type input "Even If You're At 10% Hp Fight"
type textarea "Even If You're At 10% Hp Fight"
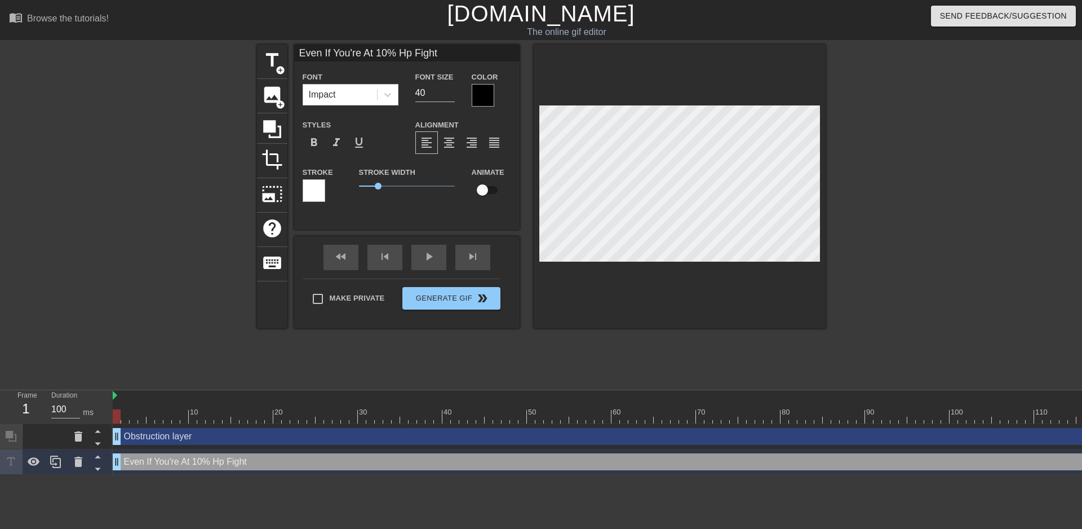
type input "Even If You're At 10% Hp Fight L"
type textarea "Even If You're At 10% Hp Fight L"
type input "Even If You're At 10% Hp Fight Li"
type textarea "Even If You're At 10% Hp Fight Li"
type input "Even If You're At 10% Hp Fight Lik"
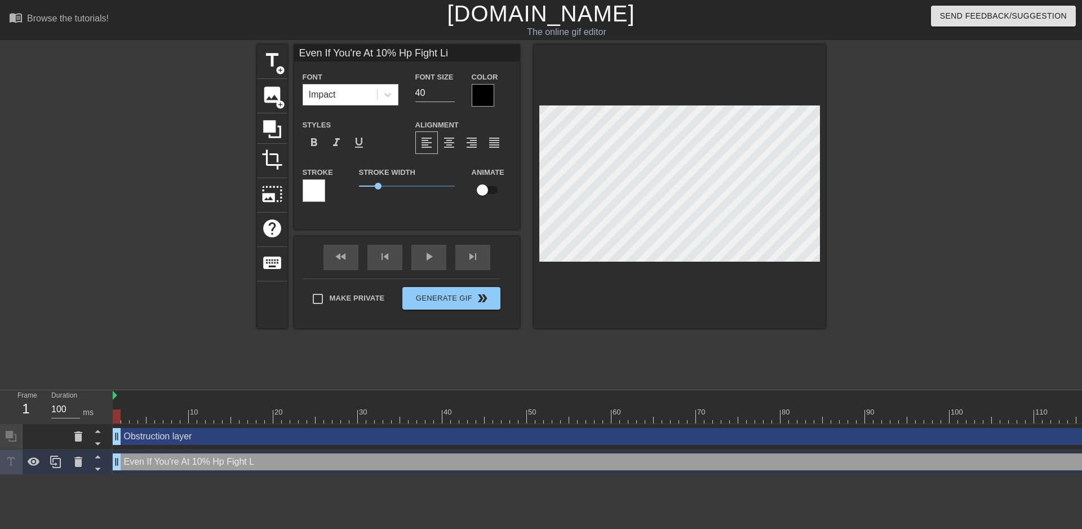
type textarea "Even If You're At 10% Hp Fight Lik"
type input "Even If You're At 10% Hp Fight Like"
type textarea "Even If You're At 10% Hp Fight Like"
type input "Even If You're At 10% Hp Fight Like"
type textarea "Even If You're At 10% Hp Fight Like"
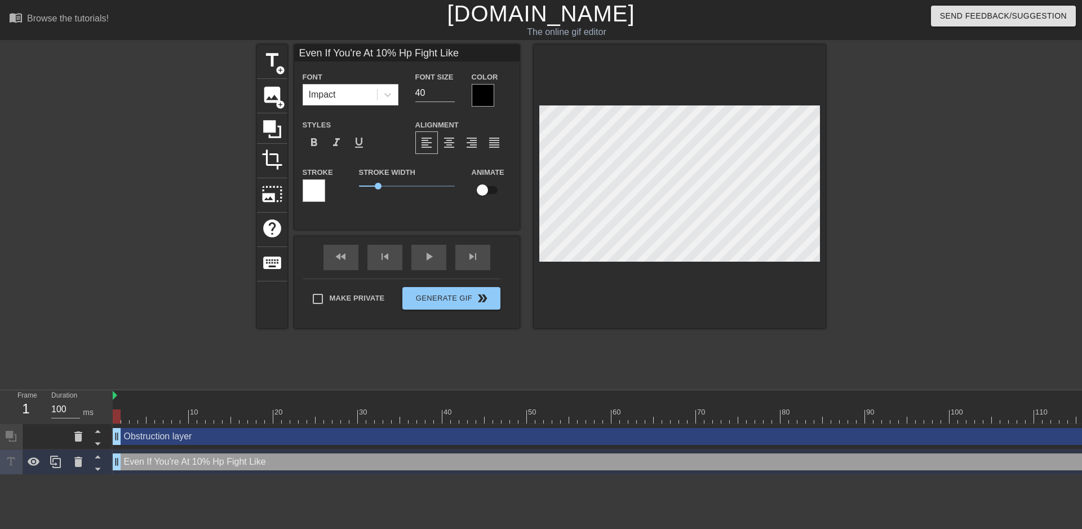
type input "Even If You're At 10% Hp Fight Like Y"
type textarea "Even If You're At 10% Hp Fight Like Y"
type input "Even If You're At 10% Hp Fight Like Yo"
type textarea "Even If You're At 10% Hp Fight Like Yo"
type input "Even If You're At 10% Hp Fight Like You"
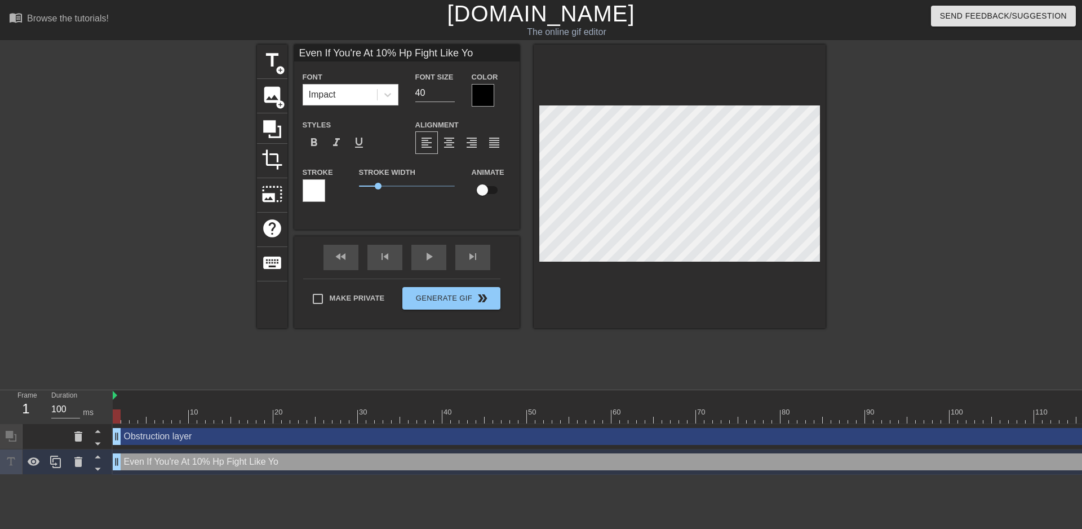
type textarea "Even If You're At 10% Hp Fight Like You"
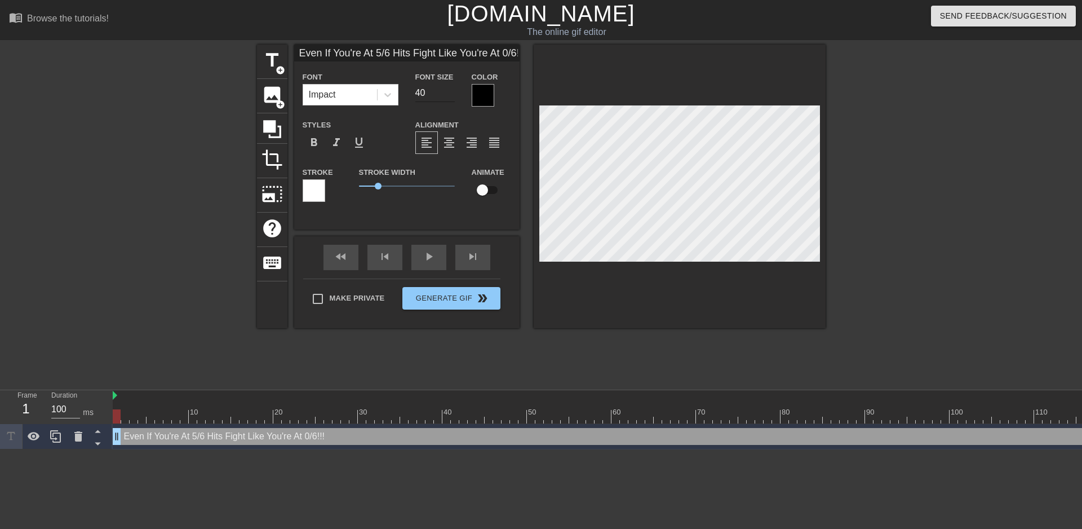
click at [434, 88] on input "40" at bounding box center [434, 93] width 39 height 18
click at [475, 94] on div at bounding box center [483, 95] width 23 height 23
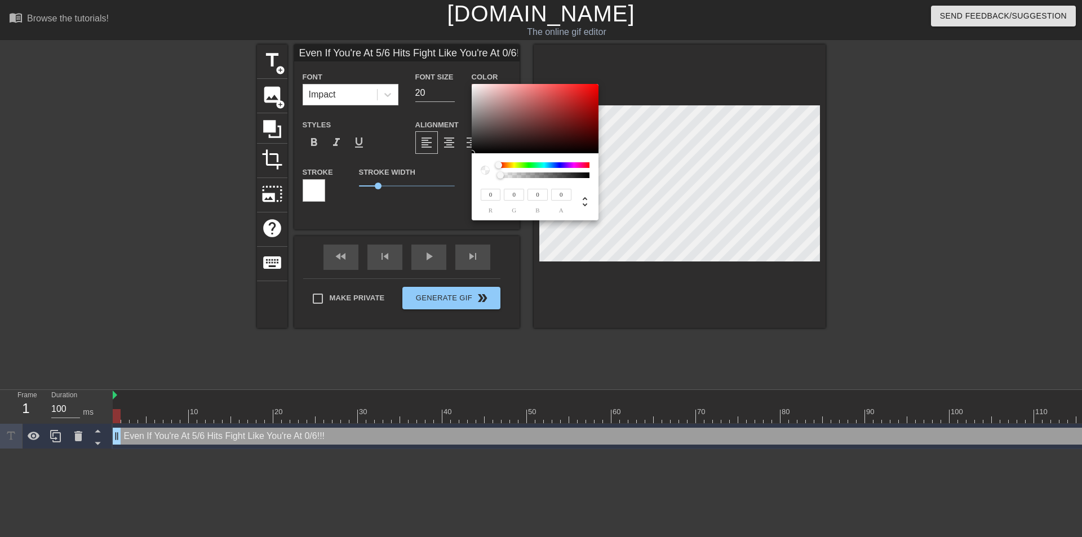
drag, startPoint x: 531, startPoint y: 174, endPoint x: 472, endPoint y: 180, distance: 59.0
click at [472, 180] on div "0 r 0 g 0 b 0 a" at bounding box center [535, 186] width 127 height 67
click at [516, 175] on div at bounding box center [515, 175] width 7 height 7
click at [513, 175] on div at bounding box center [515, 175] width 7 height 7
click at [510, 175] on div at bounding box center [513, 175] width 7 height 7
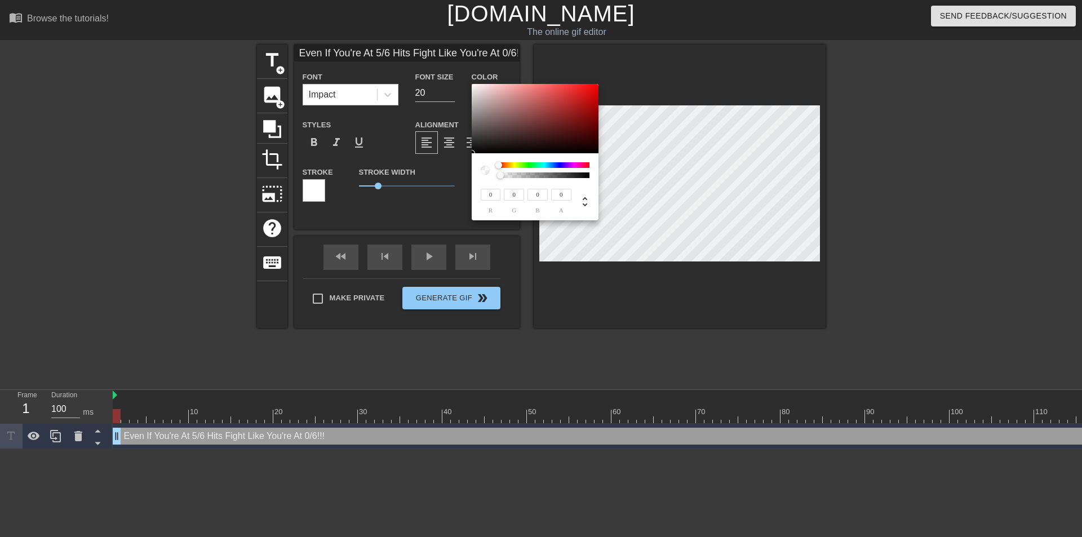
drag, startPoint x: 510, startPoint y: 175, endPoint x: 487, endPoint y: 178, distance: 22.7
click at [487, 178] on div at bounding box center [535, 170] width 109 height 16
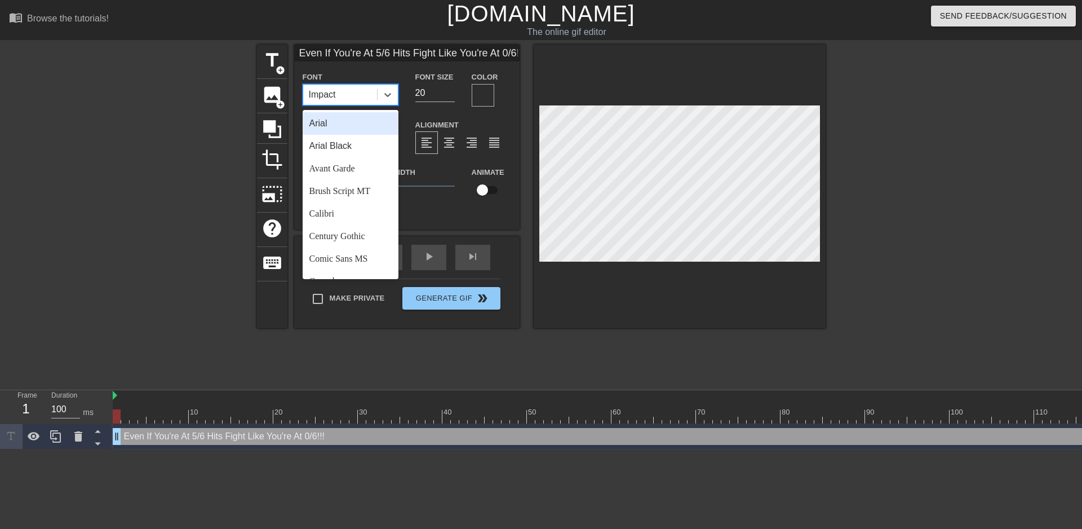
click at [348, 93] on div "Impact" at bounding box center [340, 95] width 74 height 20
click at [344, 127] on div "Arial" at bounding box center [351, 123] width 96 height 23
click at [368, 92] on div "Arial" at bounding box center [340, 95] width 74 height 20
click at [356, 138] on div "Arial Black" at bounding box center [351, 146] width 96 height 23
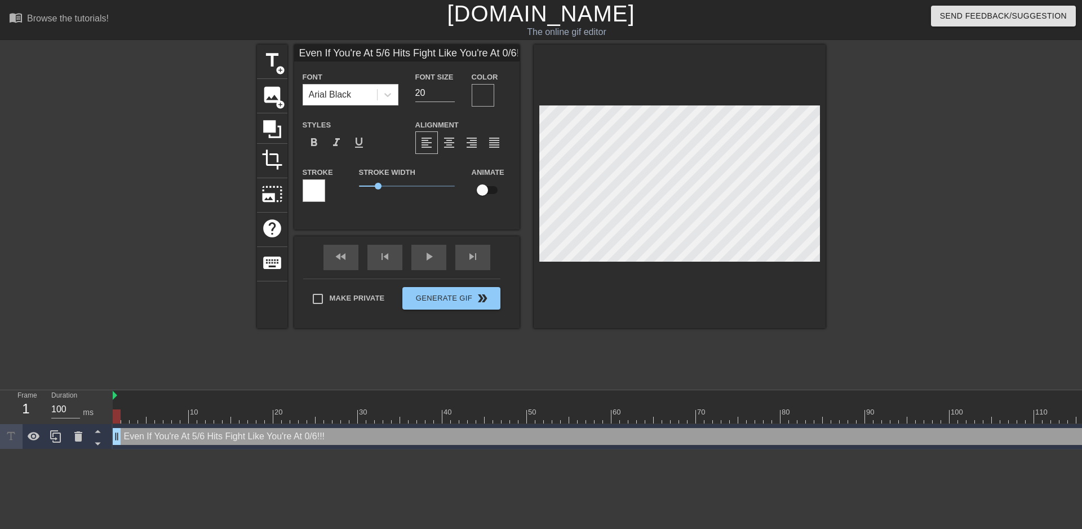
click at [488, 91] on div at bounding box center [483, 95] width 23 height 23
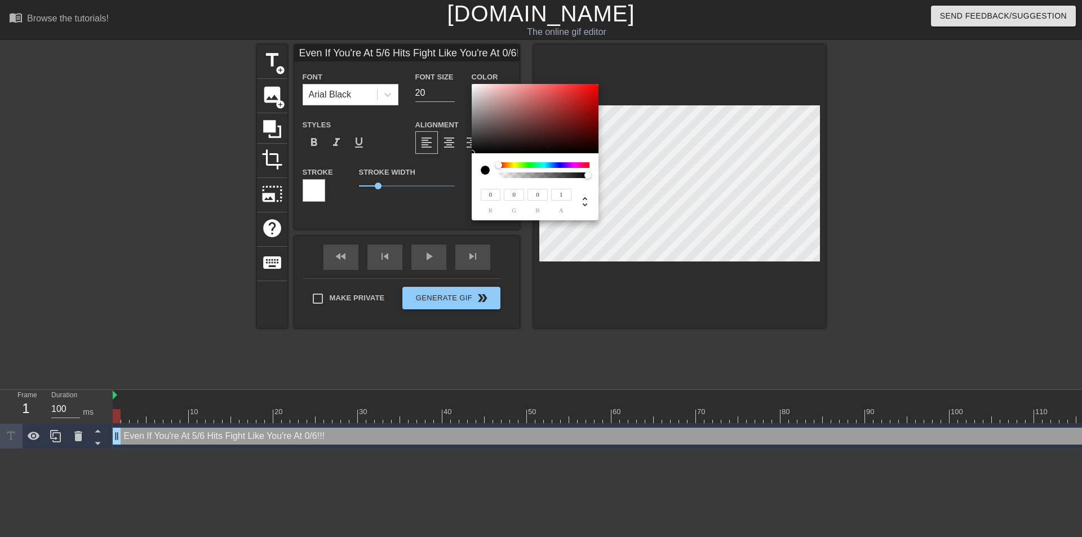
drag, startPoint x: 546, startPoint y: 175, endPoint x: 607, endPoint y: 175, distance: 60.9
click at [607, 175] on div "0 r 0 g 0 b 1 a" at bounding box center [541, 268] width 1082 height 537
click at [578, 162] on div at bounding box center [579, 165] width 7 height 7
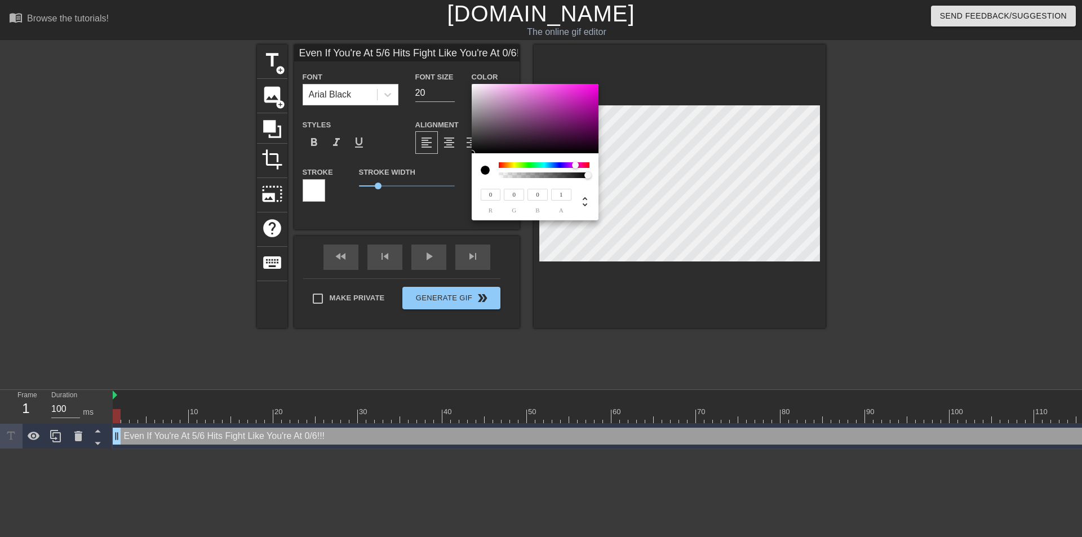
click at [576, 164] on div at bounding box center [575, 165] width 7 height 7
click at [587, 163] on div at bounding box center [587, 165] width 7 height 7
drag, startPoint x: 587, startPoint y: 163, endPoint x: 580, endPoint y: 171, distance: 10.4
click at [585, 163] on div at bounding box center [587, 165] width 7 height 7
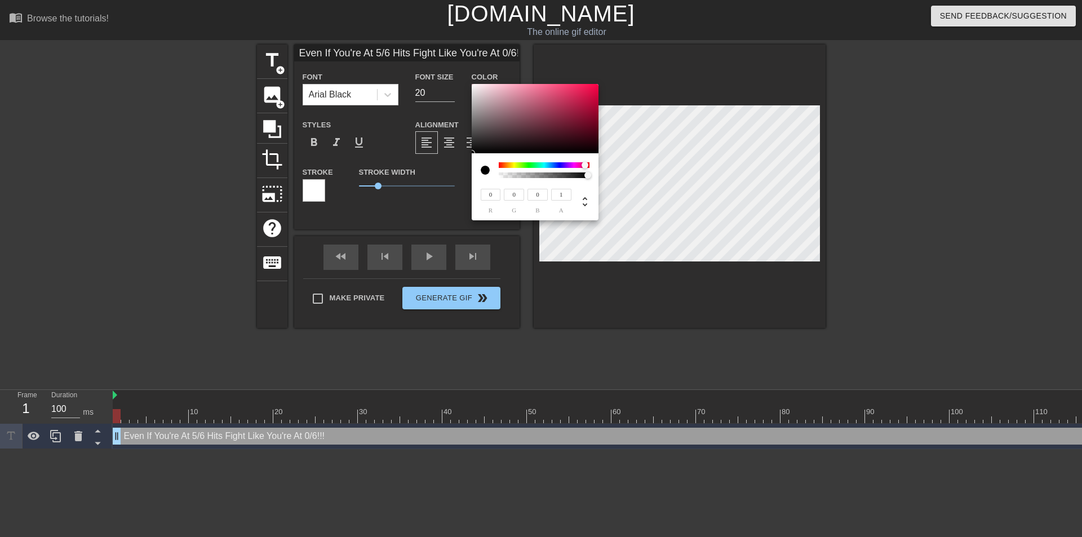
click at [524, 167] on div at bounding box center [544, 165] width 91 height 6
click at [501, 166] on div at bounding box center [501, 165] width 7 height 7
click at [495, 167] on div at bounding box center [490, 170] width 18 height 16
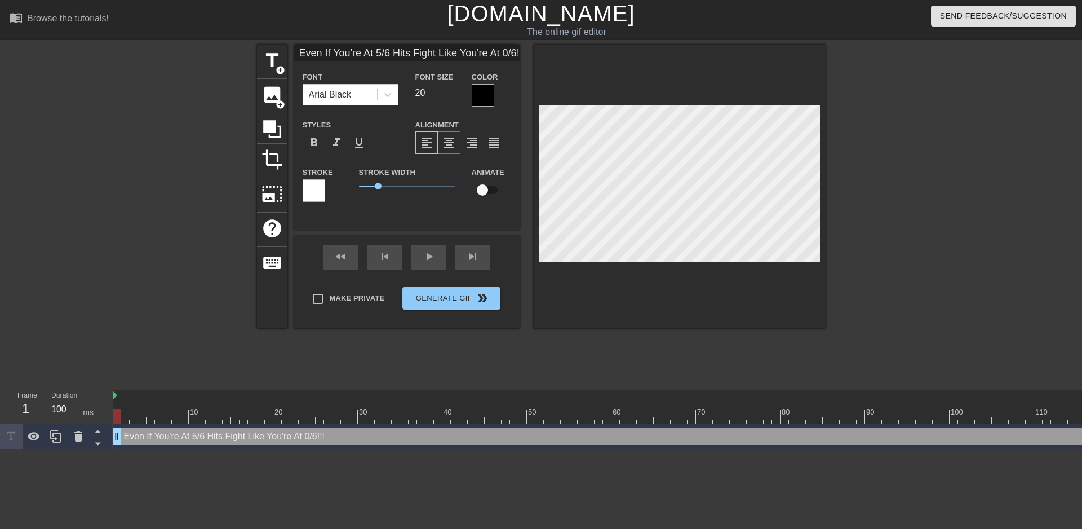
click at [440, 143] on div "format_align_center" at bounding box center [449, 142] width 23 height 23
click at [313, 180] on div at bounding box center [314, 190] width 23 height 23
click at [273, 122] on icon at bounding box center [272, 129] width 18 height 18
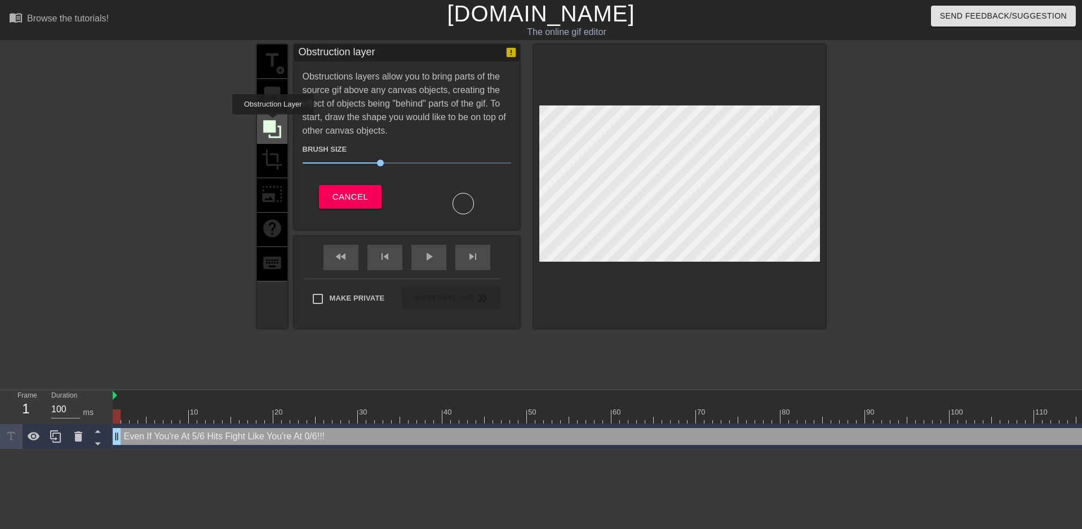
click at [273, 122] on icon at bounding box center [272, 129] width 18 height 18
